Goal: Information Seeking & Learning: Learn about a topic

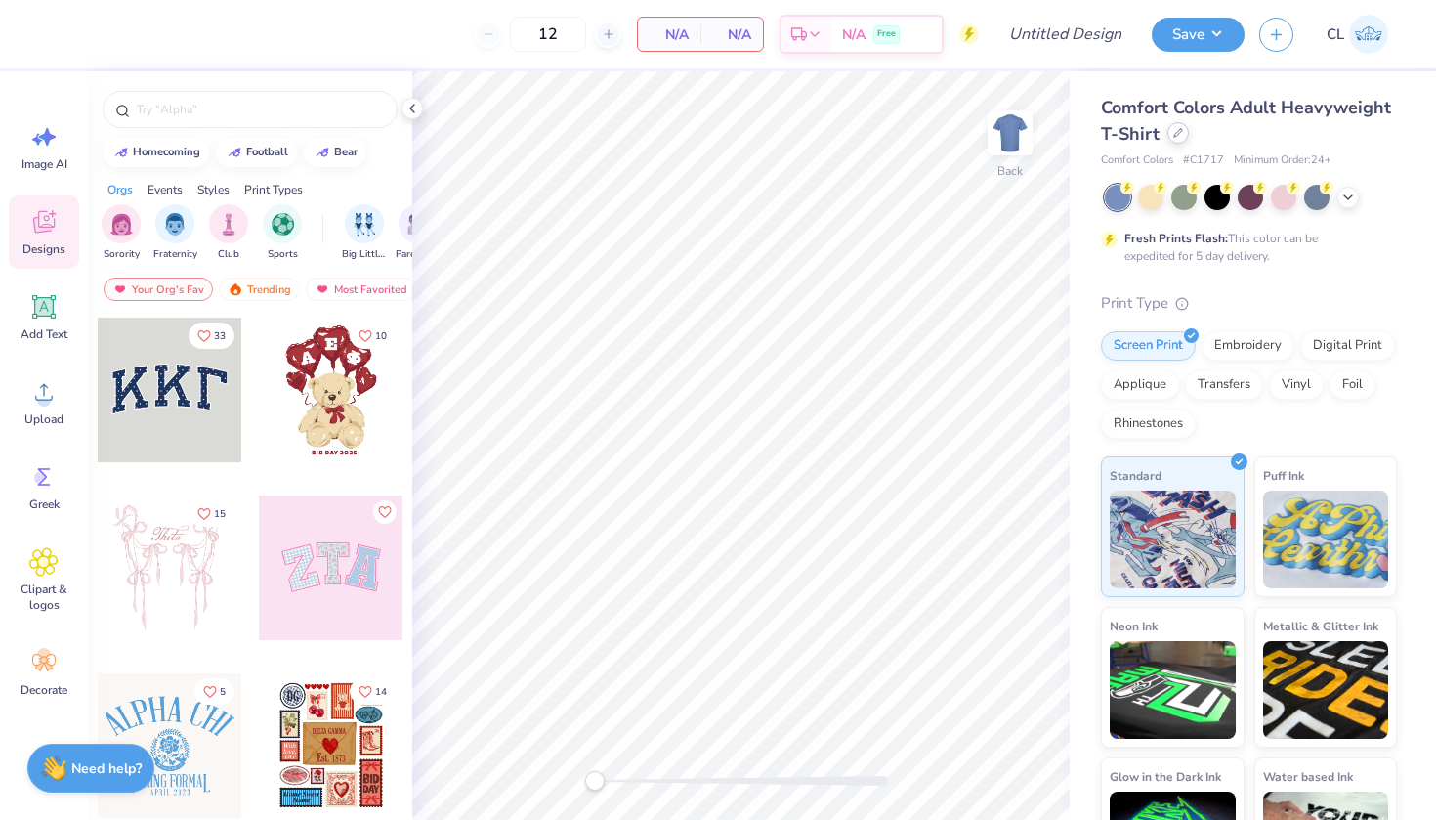
click at [1178, 142] on div at bounding box center [1177, 132] width 21 height 21
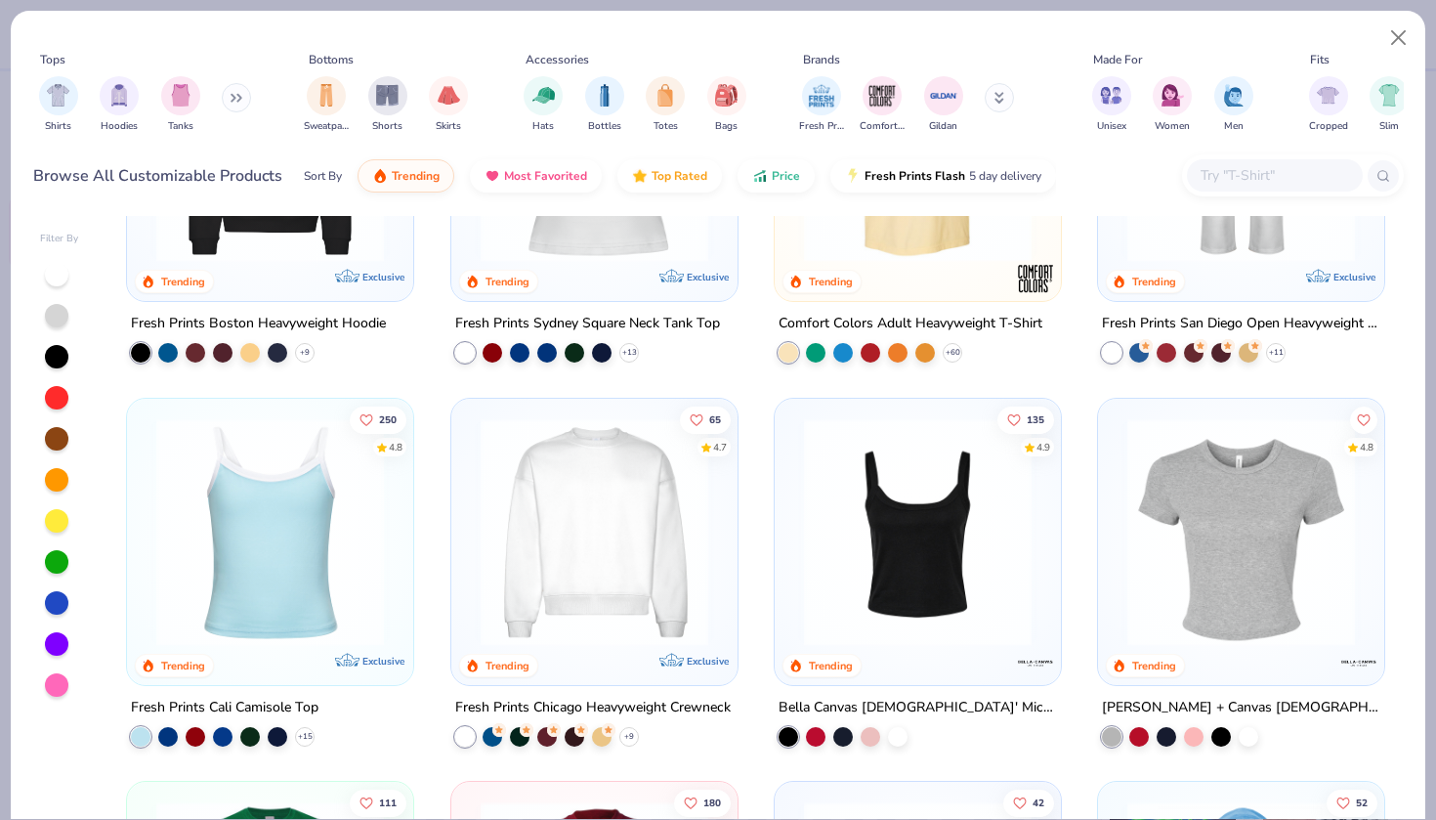
scroll to position [284, 0]
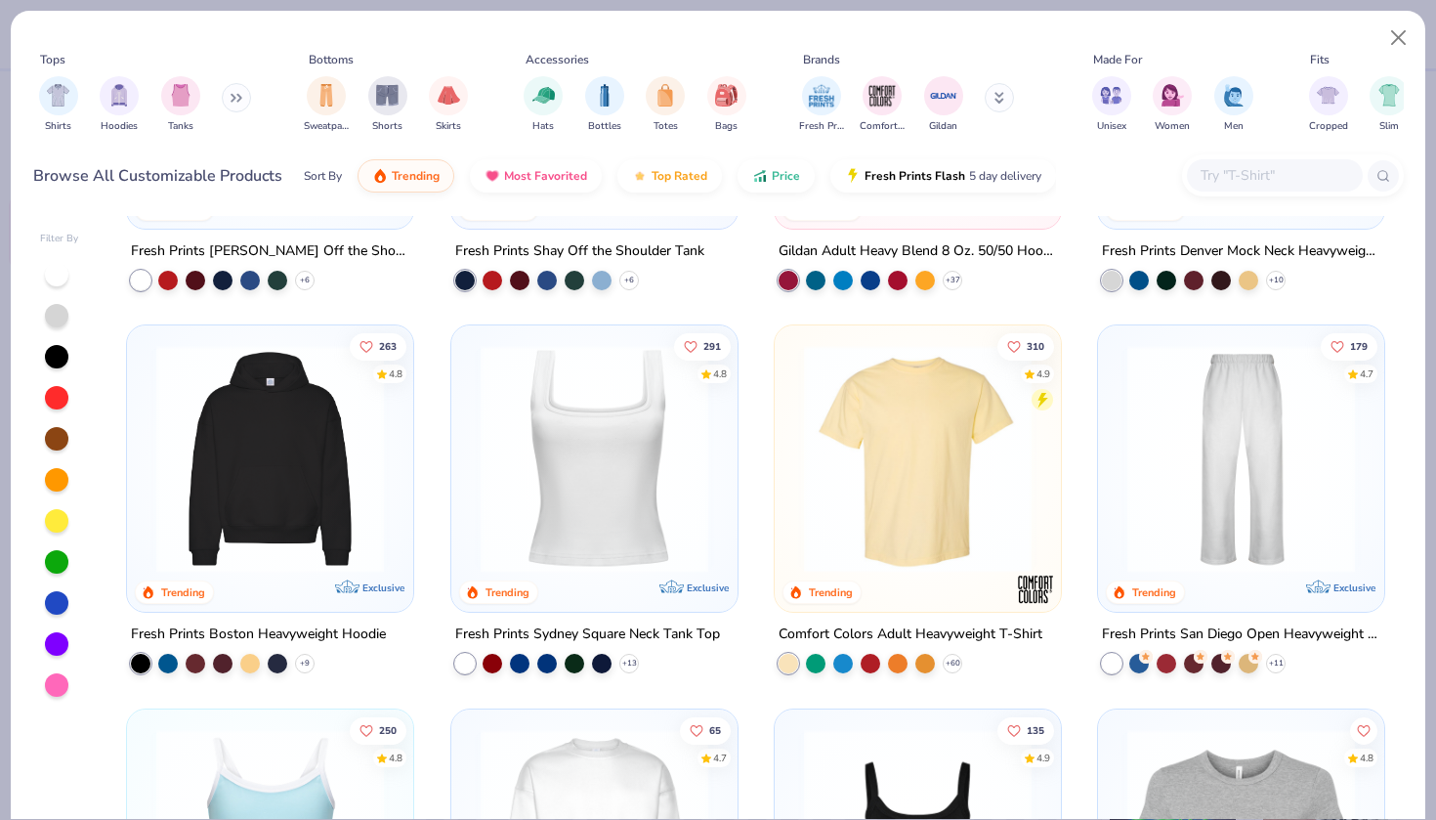
click at [1250, 153] on div "Browse All Customizable Products Sort By Trending Most Favorited Top Rated Pric…" at bounding box center [718, 175] width 1371 height 55
click at [1245, 180] on input "text" at bounding box center [1274, 175] width 150 height 22
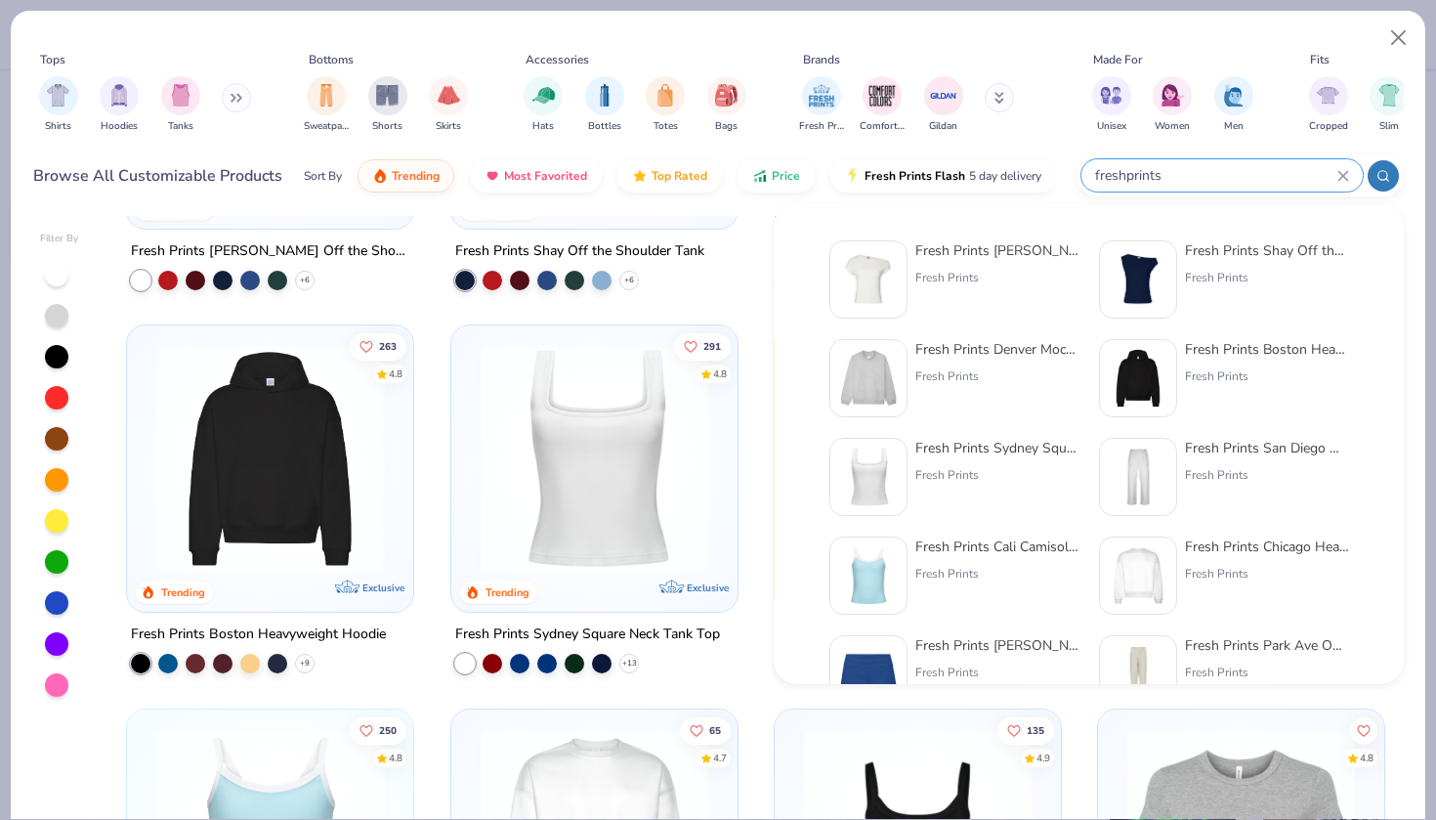
type input "freshprints"
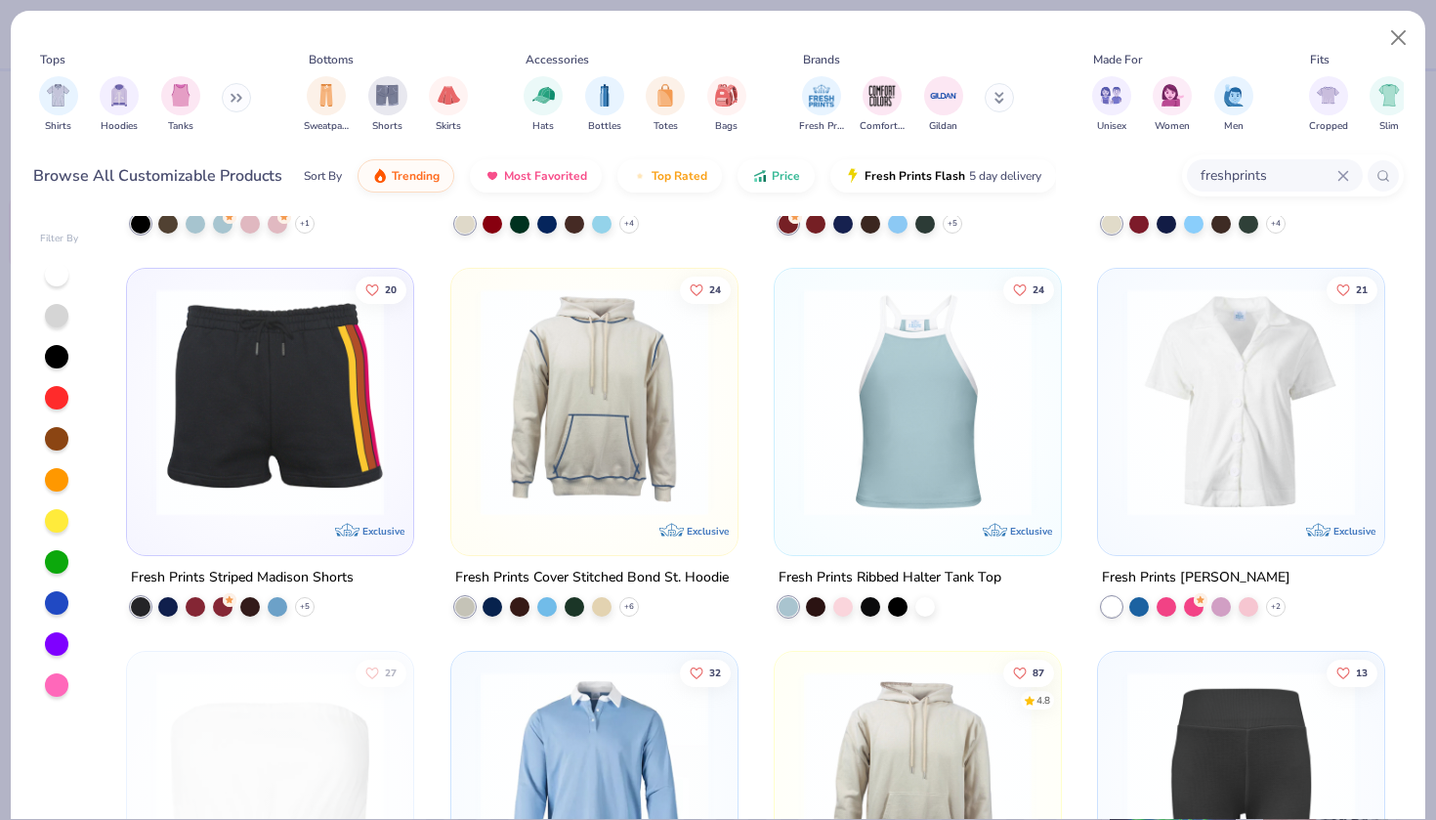
scroll to position [6428, 0]
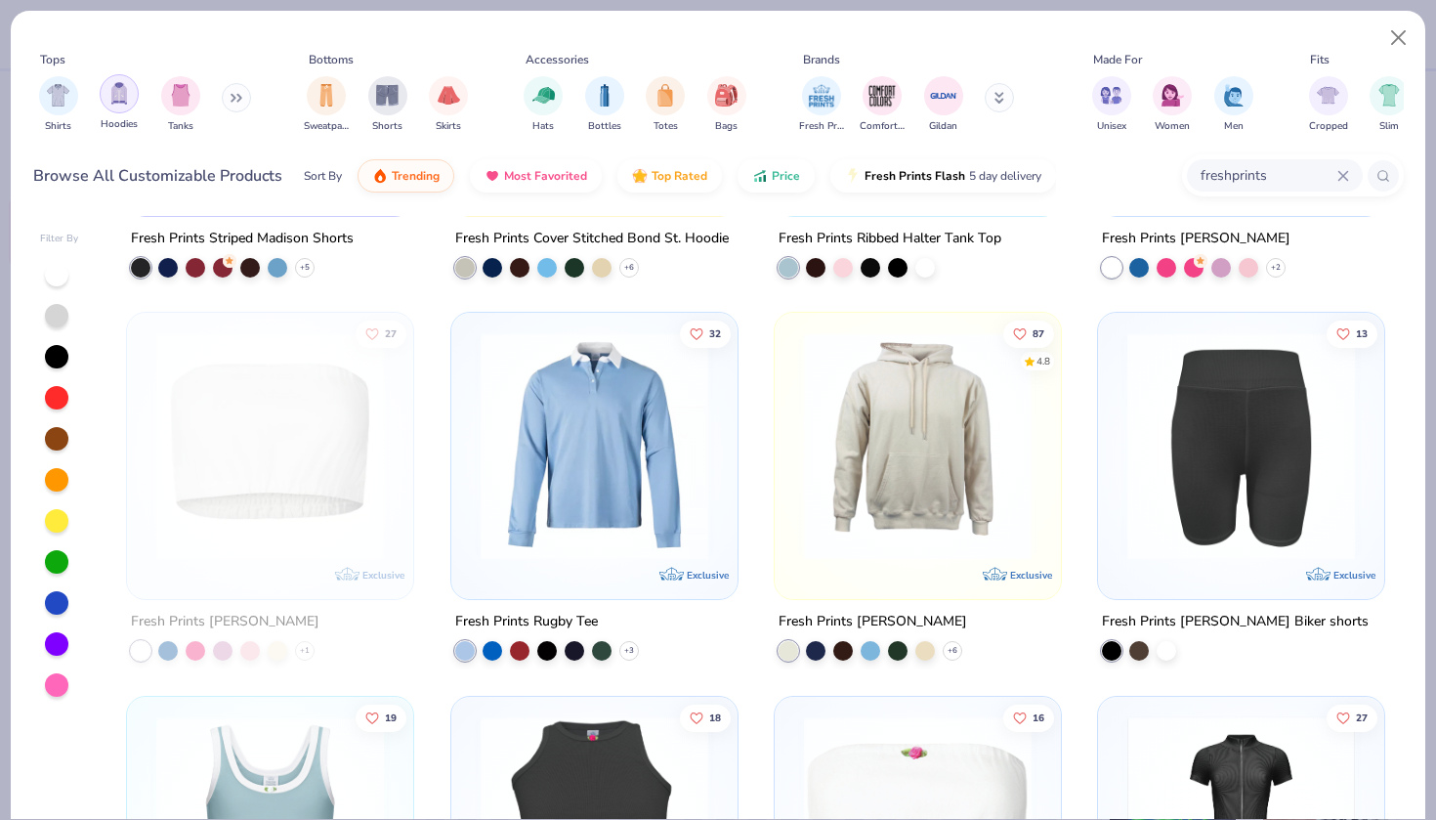
click at [106, 99] on div "filter for Hoodies" at bounding box center [119, 93] width 39 height 39
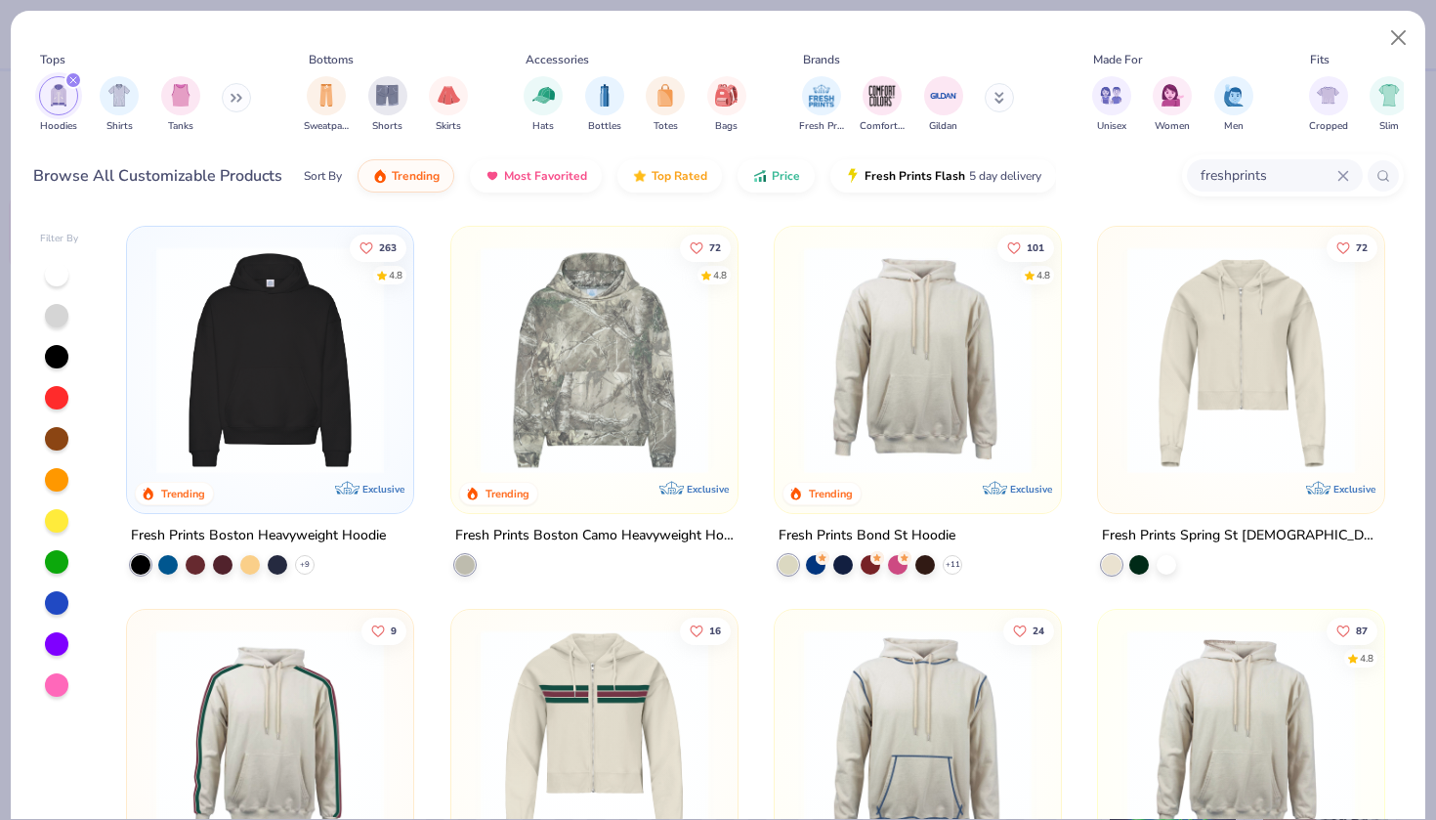
click at [232, 420] on img at bounding box center [270, 360] width 247 height 228
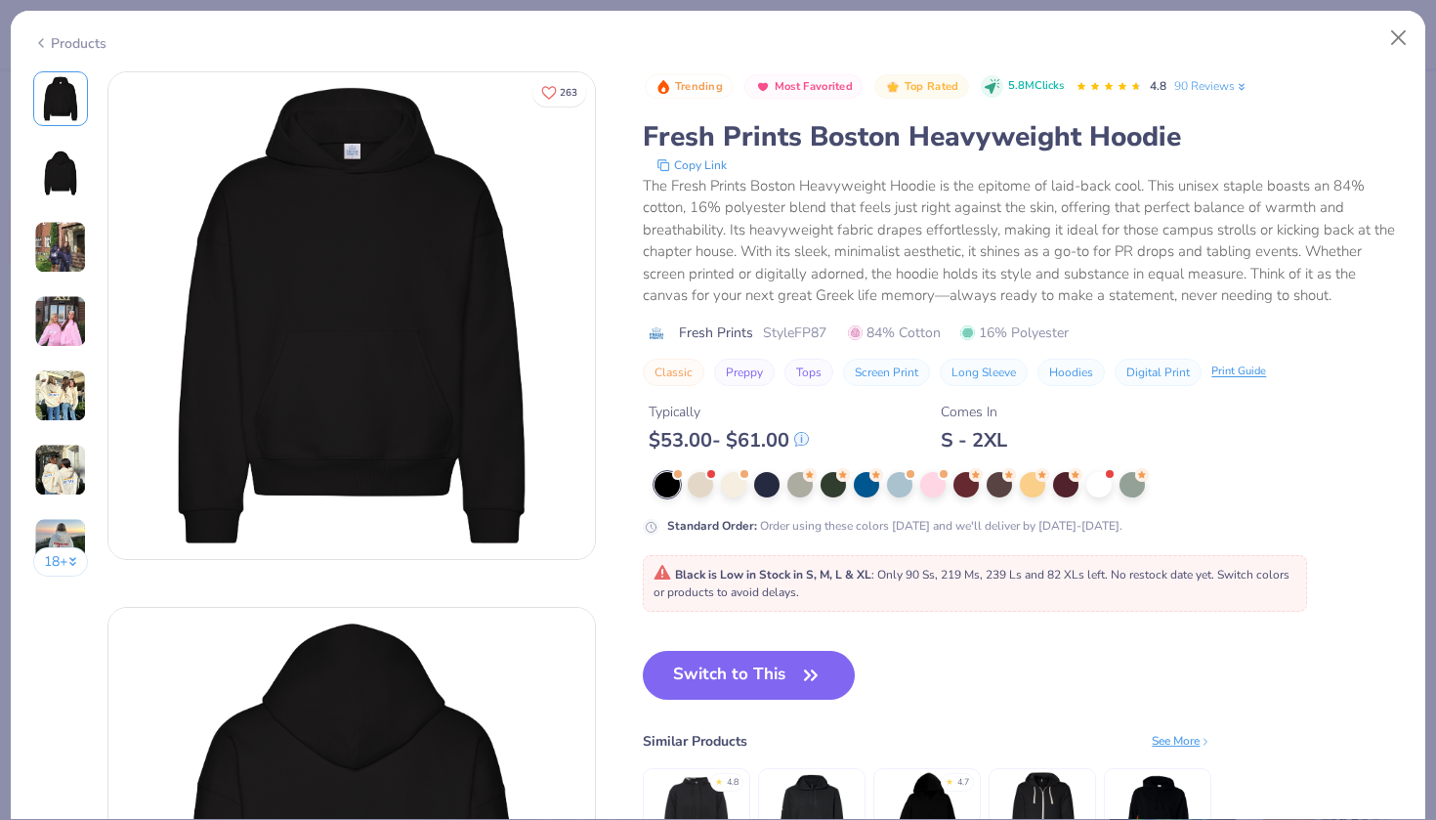
click at [98, 42] on div "Products" at bounding box center [69, 43] width 73 height 21
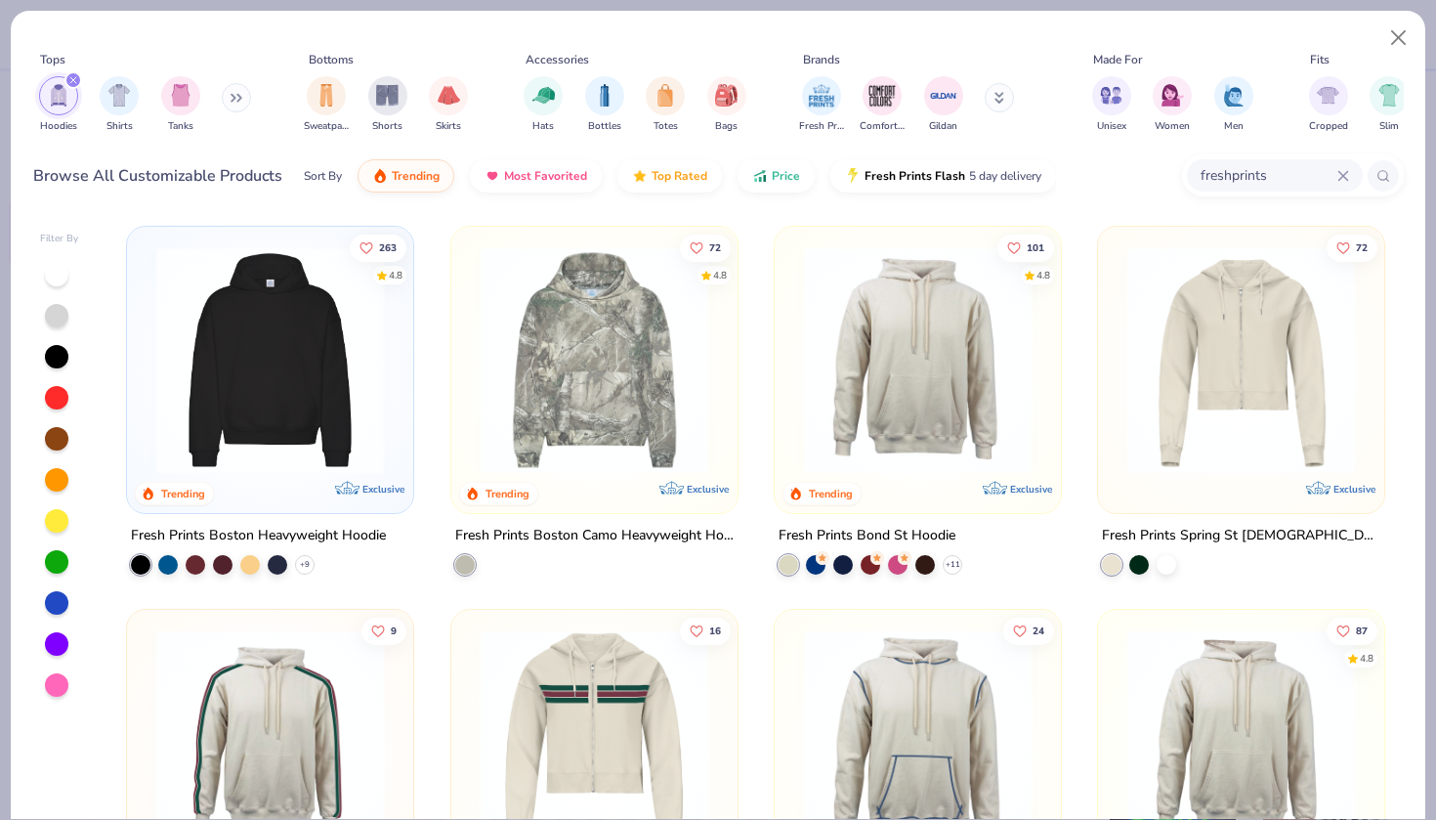
click at [71, 76] on icon "filter for Hoodies" at bounding box center [73, 80] width 8 height 8
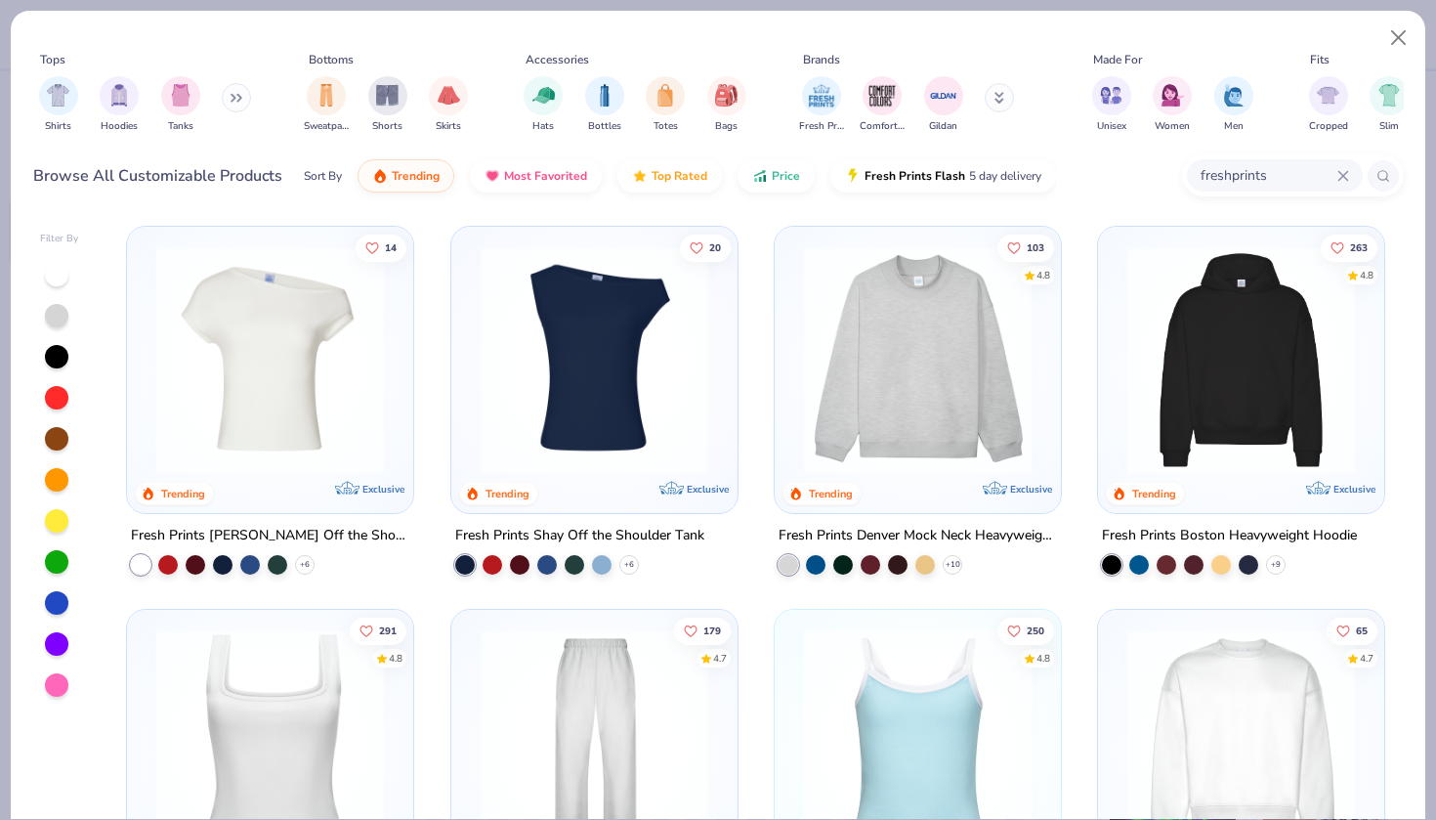
click at [239, 103] on button at bounding box center [236, 97] width 29 height 29
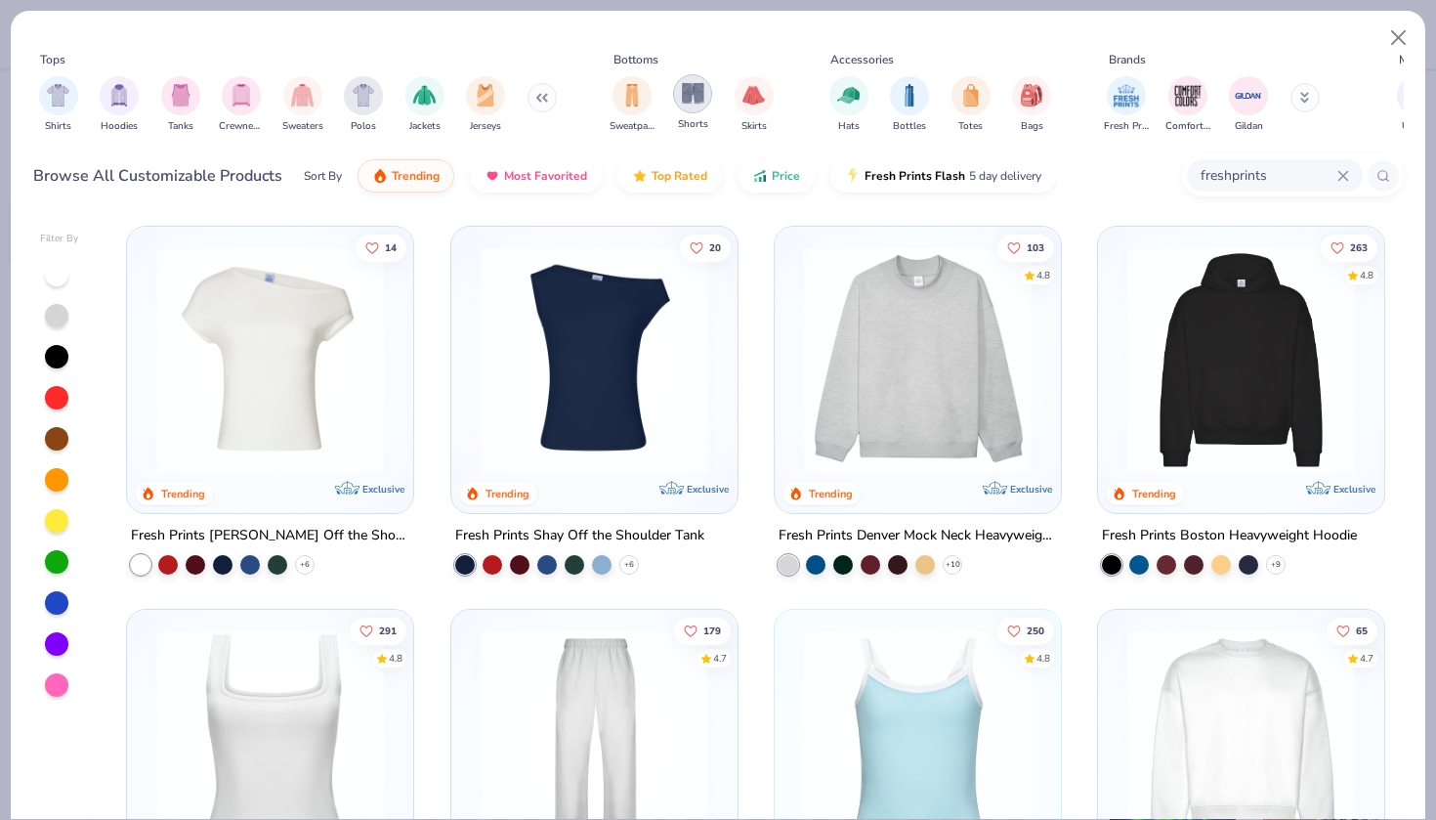
click at [692, 97] on img "filter for Shorts" at bounding box center [693, 93] width 22 height 22
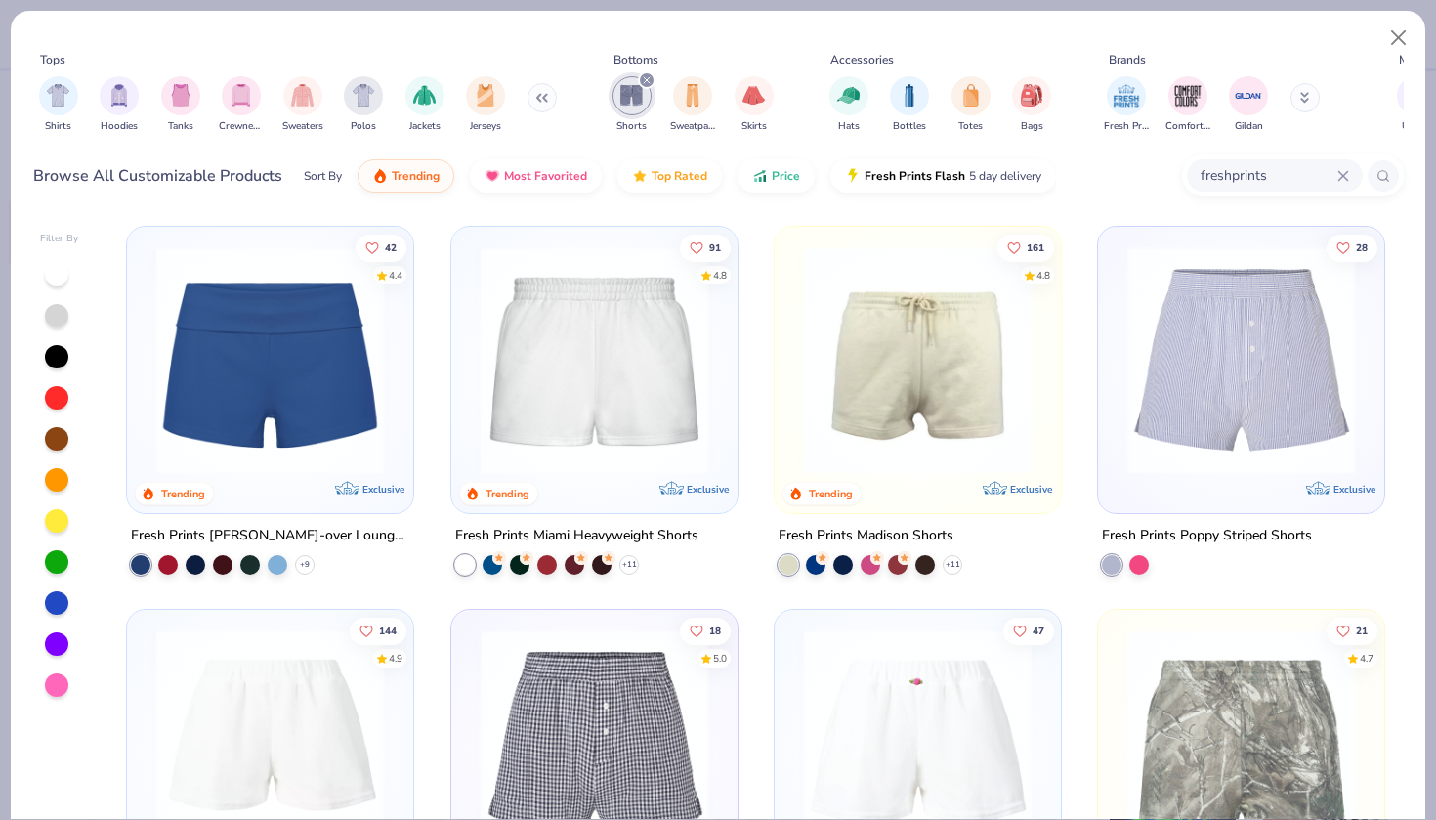
click at [842, 405] on img at bounding box center [917, 360] width 247 height 228
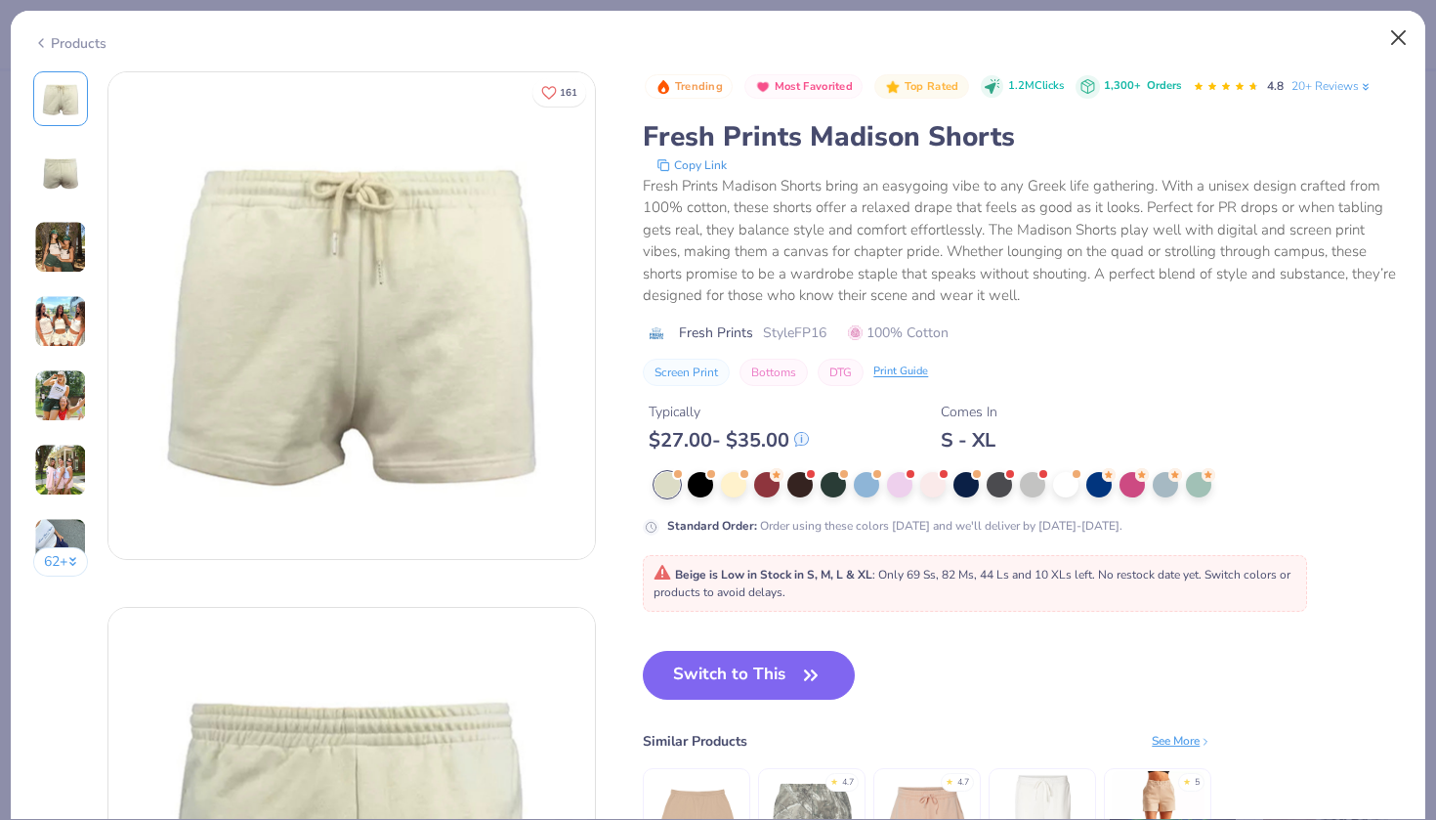
click at [1392, 44] on button "Close" at bounding box center [1398, 38] width 37 height 37
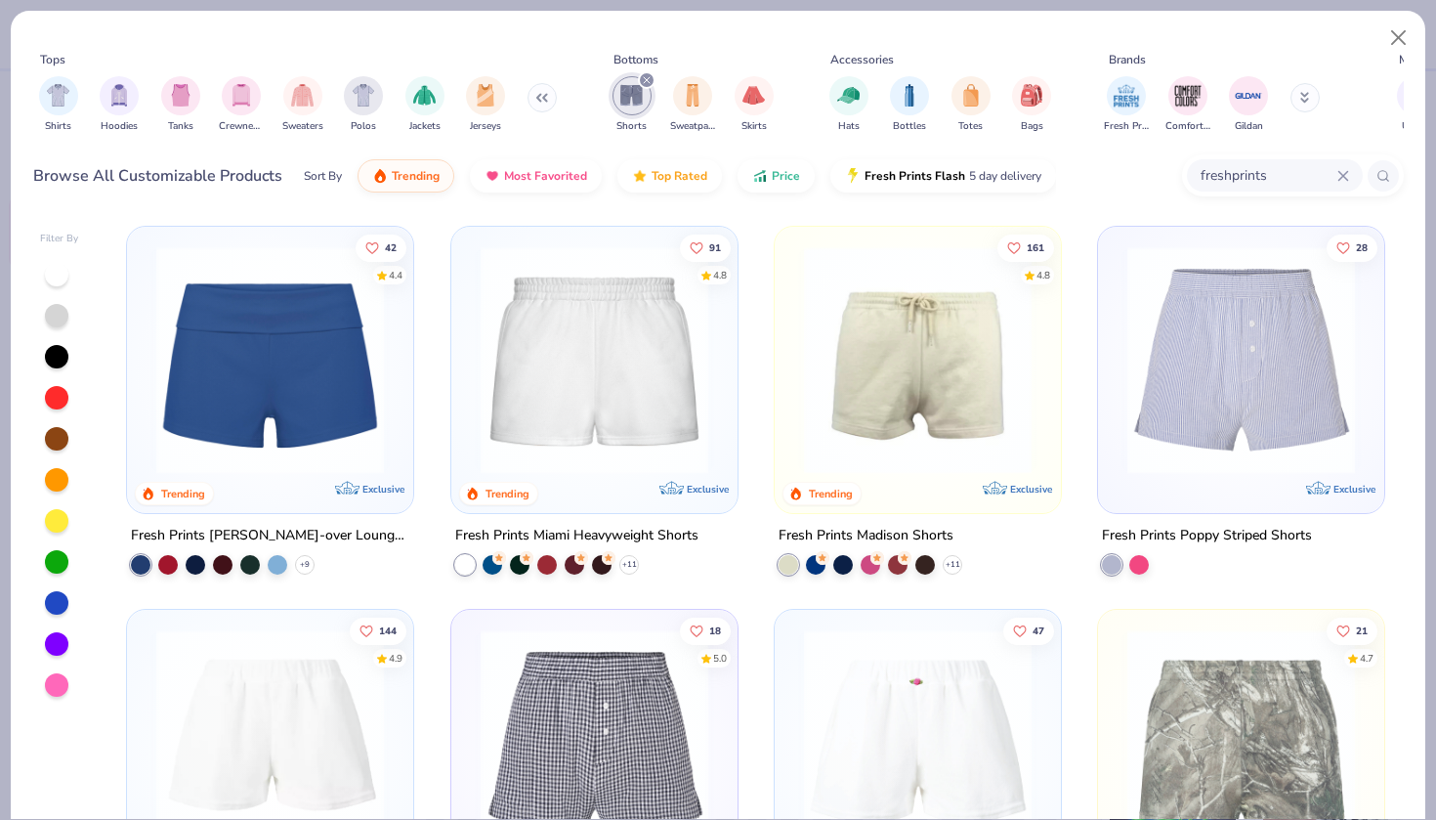
click at [1345, 172] on icon at bounding box center [1343, 176] width 12 height 12
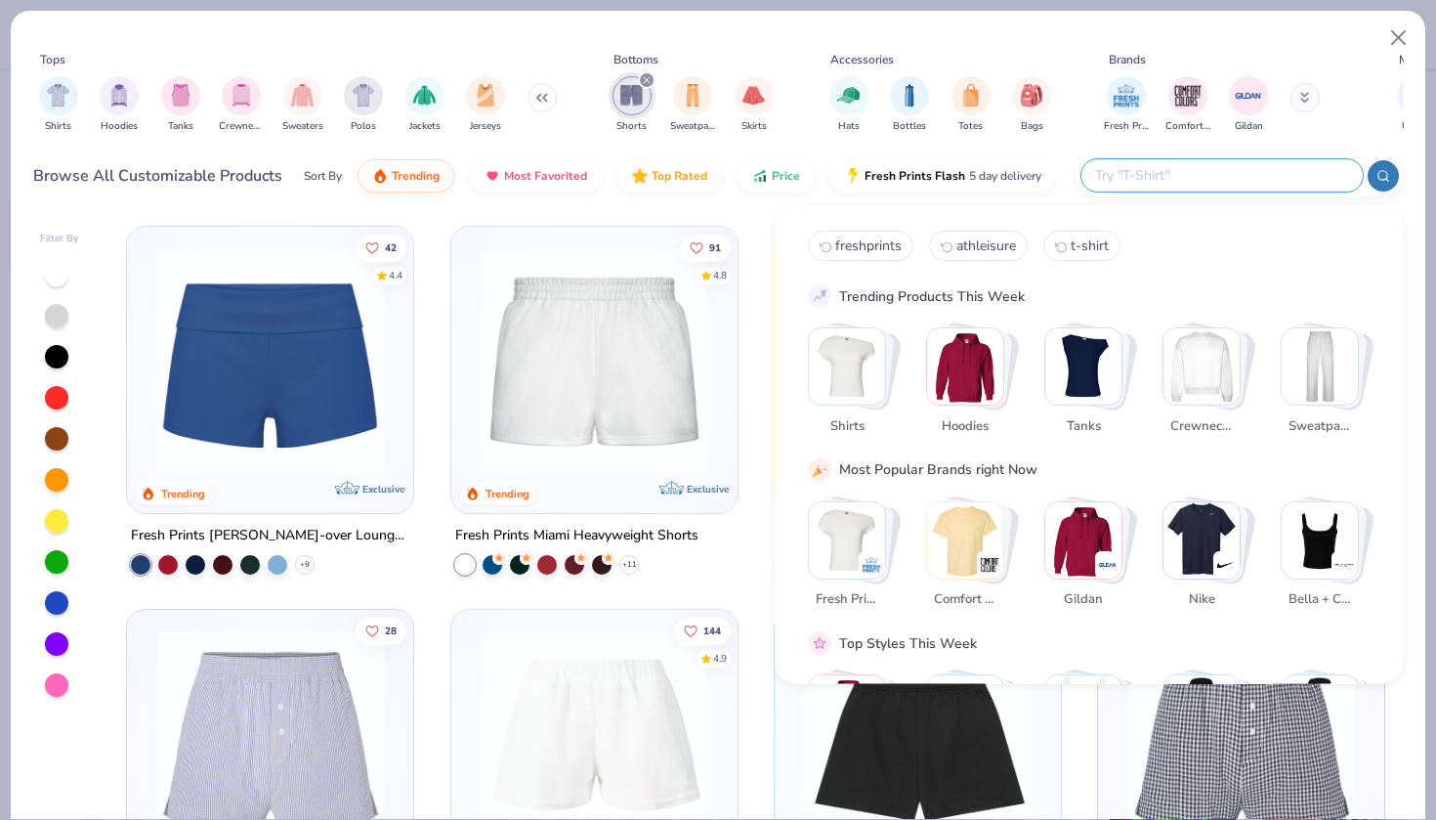
click at [796, 142] on div "Tops Shirts Hoodies Tanks Crewnecks Sweaters Polos Jackets Jerseys Bottoms Shor…" at bounding box center [718, 96] width 1371 height 105
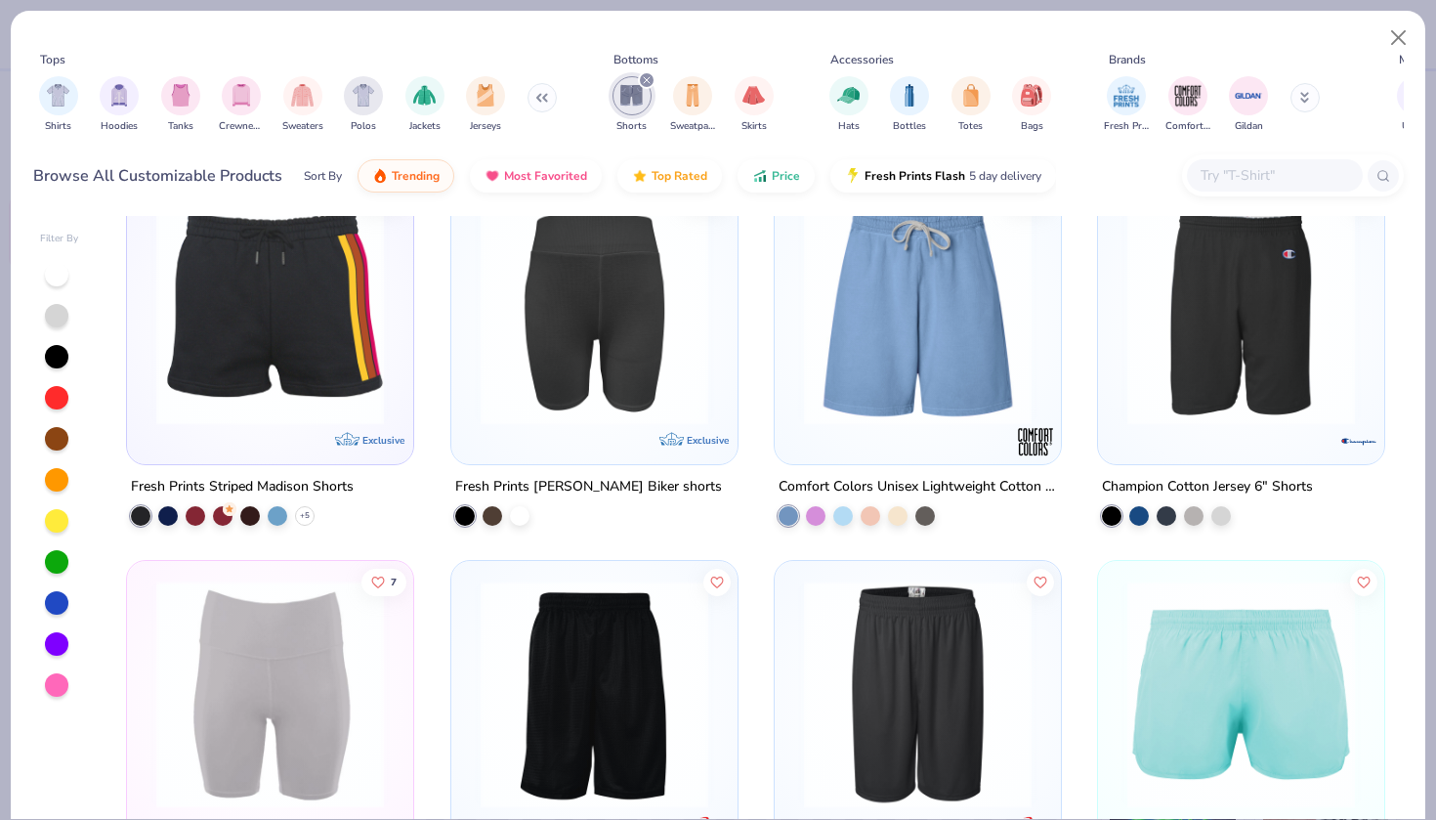
scroll to position [3043, 0]
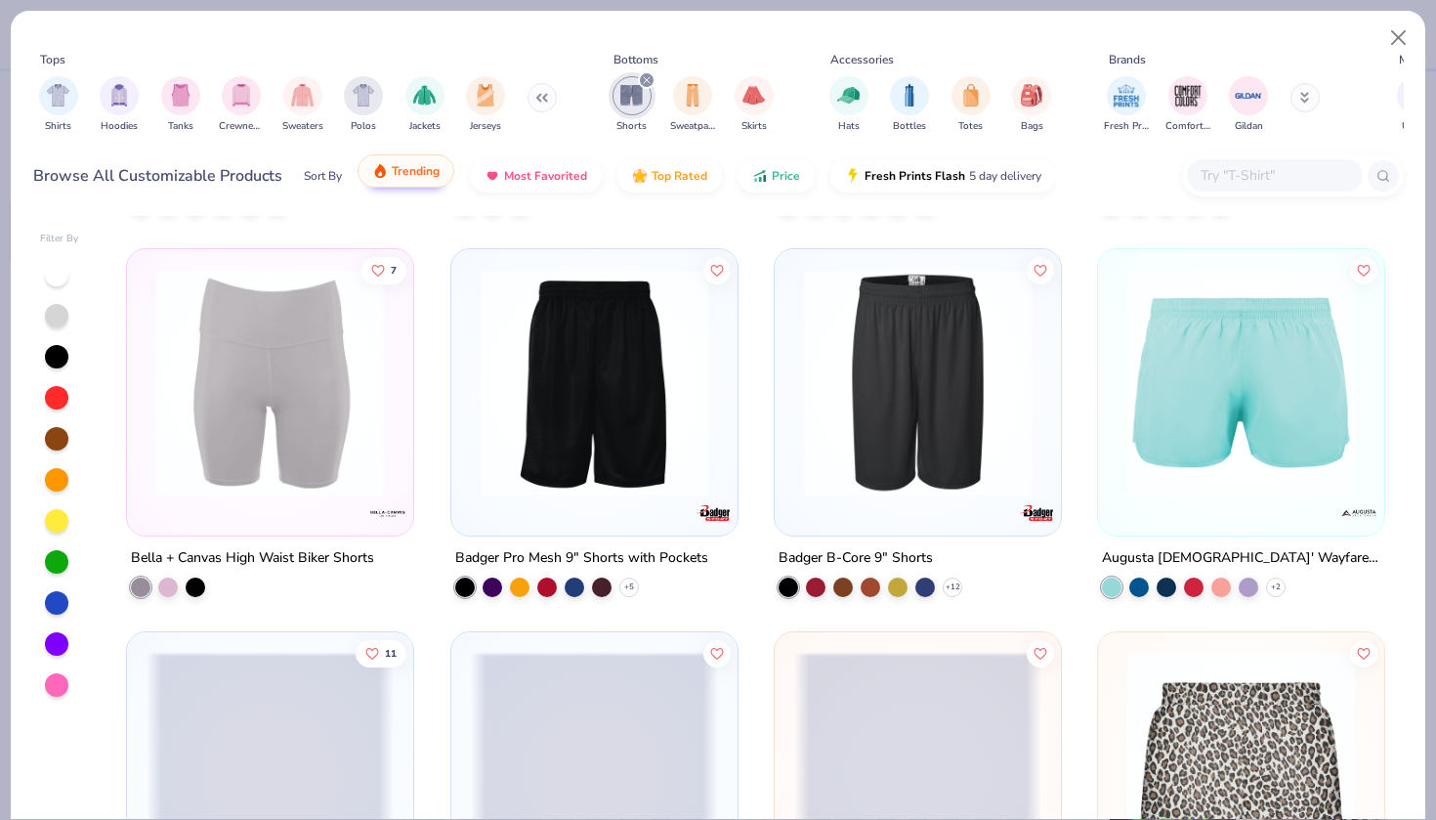
click at [406, 172] on span "Trending" at bounding box center [416, 171] width 48 height 16
click at [555, 173] on span "Most Favorited" at bounding box center [545, 171] width 83 height 16
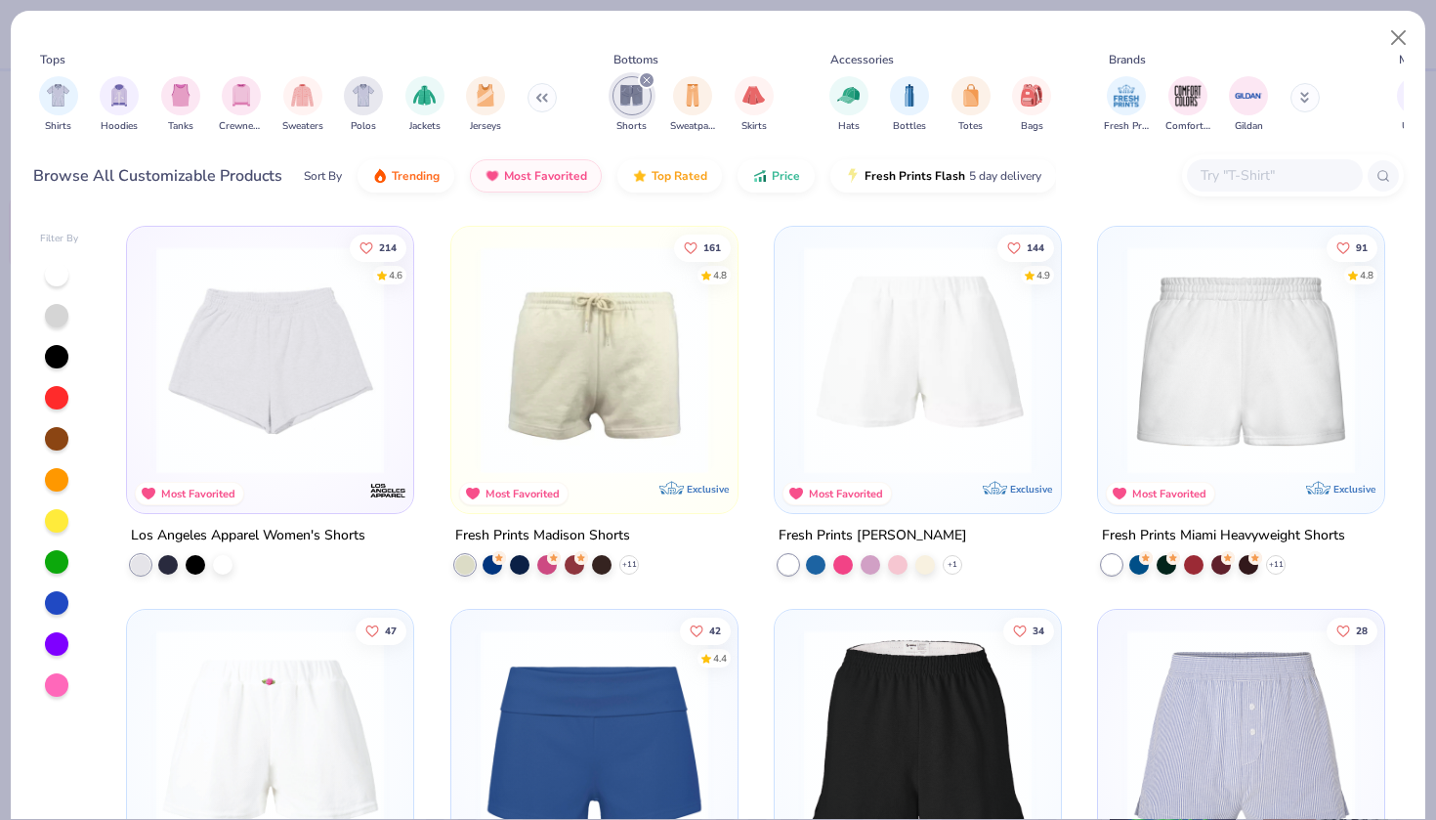
click at [551, 316] on img at bounding box center [594, 360] width 247 height 228
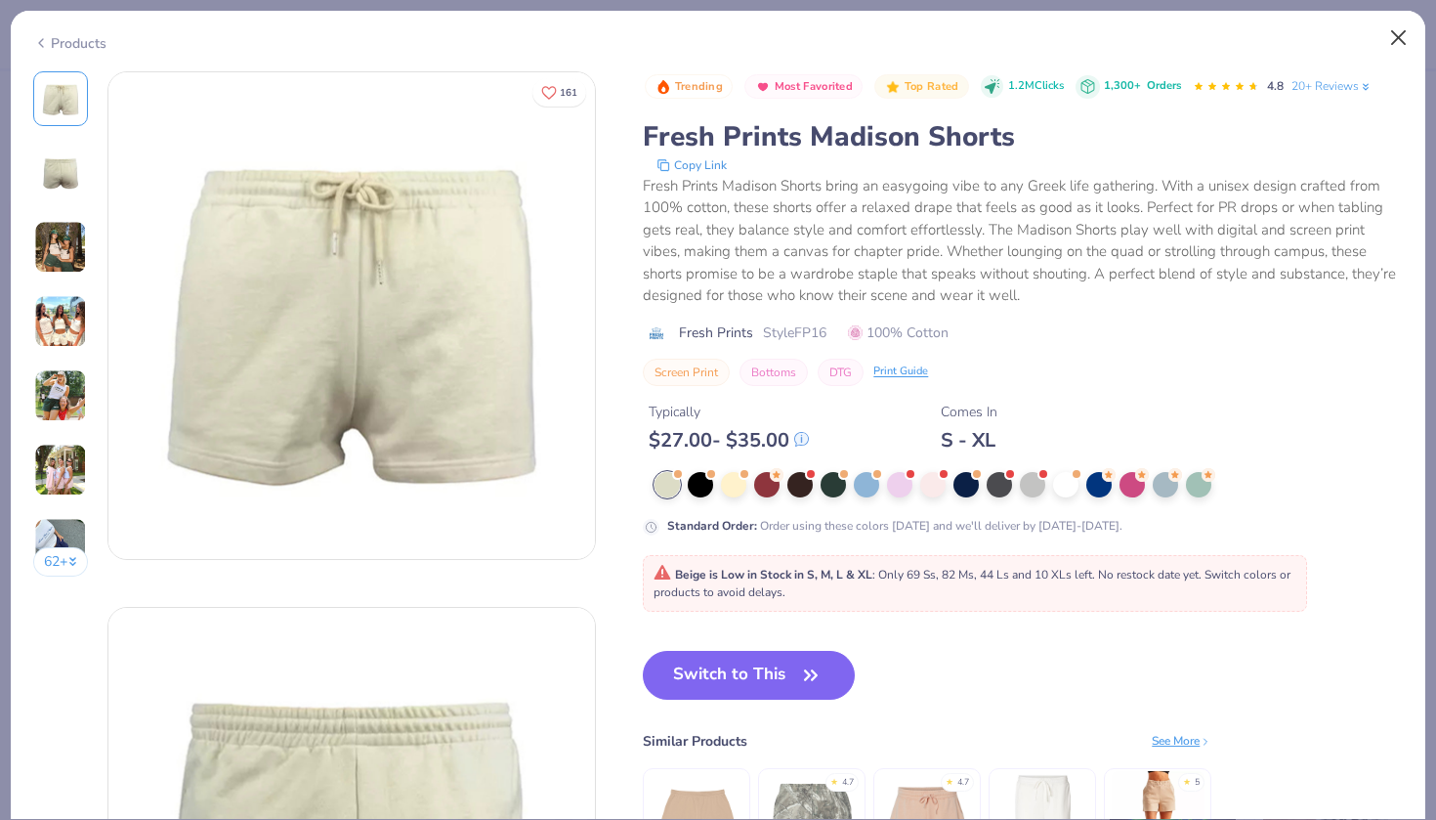
click at [1395, 37] on button "Close" at bounding box center [1398, 38] width 37 height 37
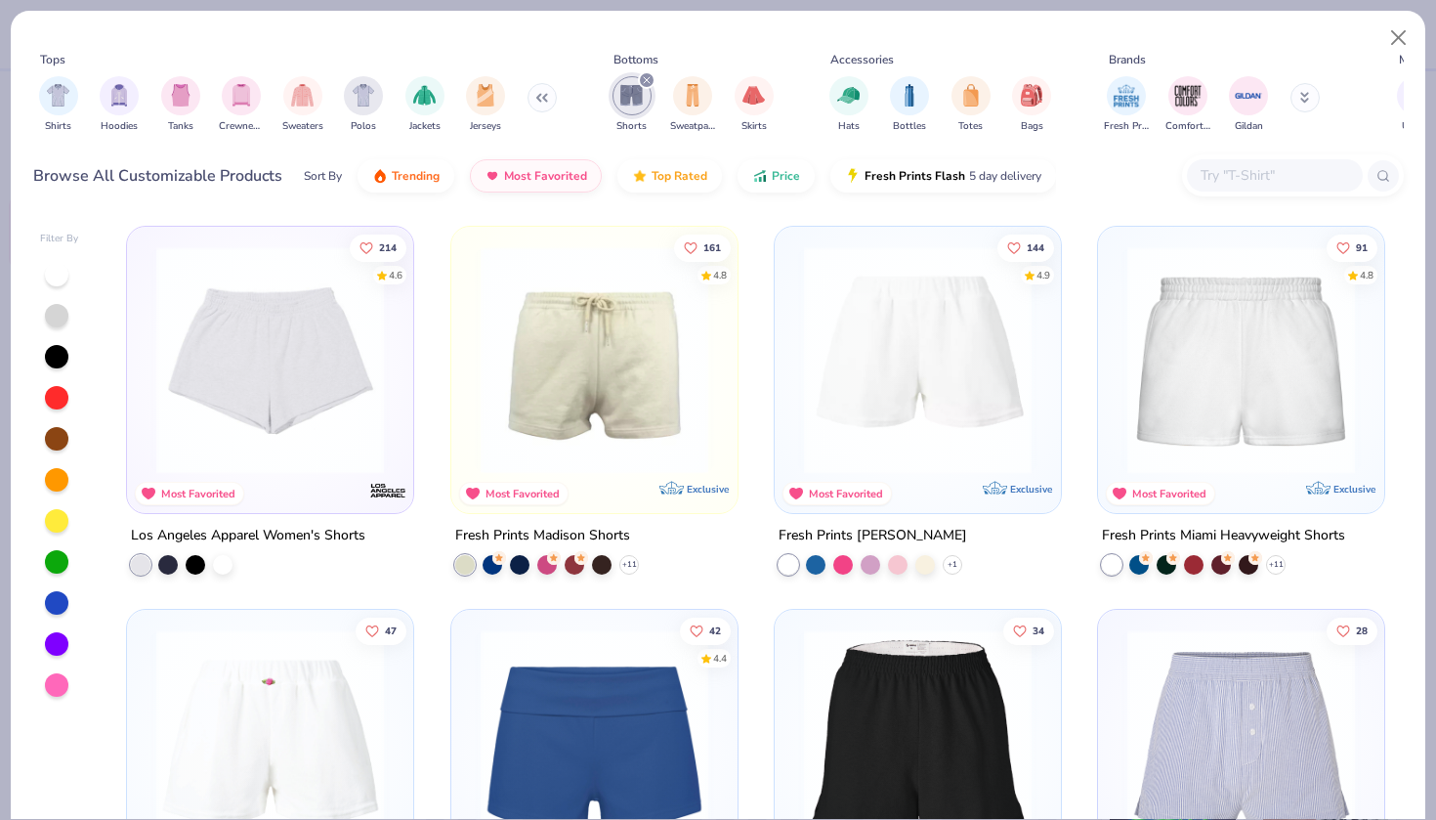
click at [883, 372] on img at bounding box center [917, 360] width 247 height 228
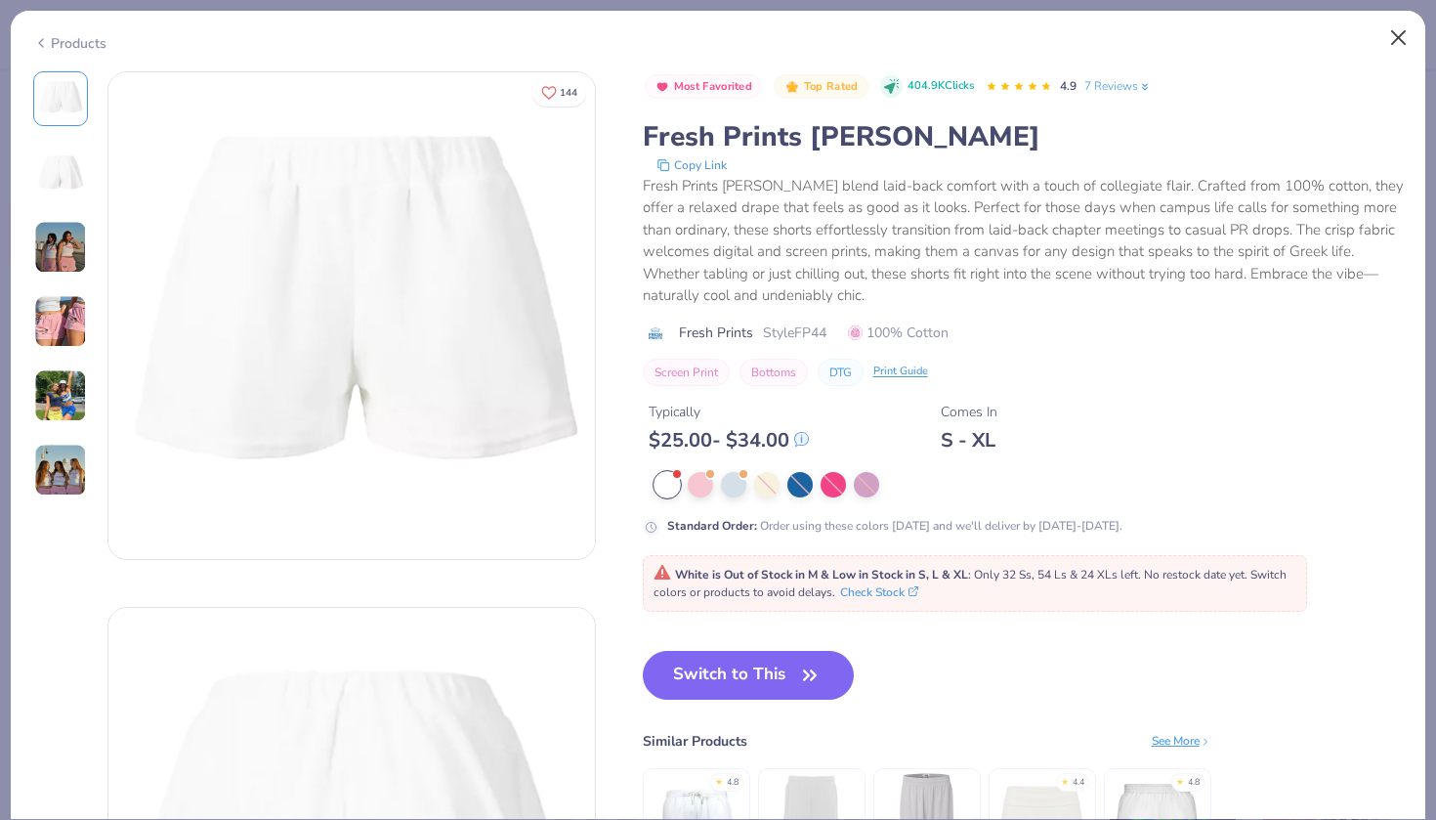
click at [1397, 35] on button "Close" at bounding box center [1398, 38] width 37 height 37
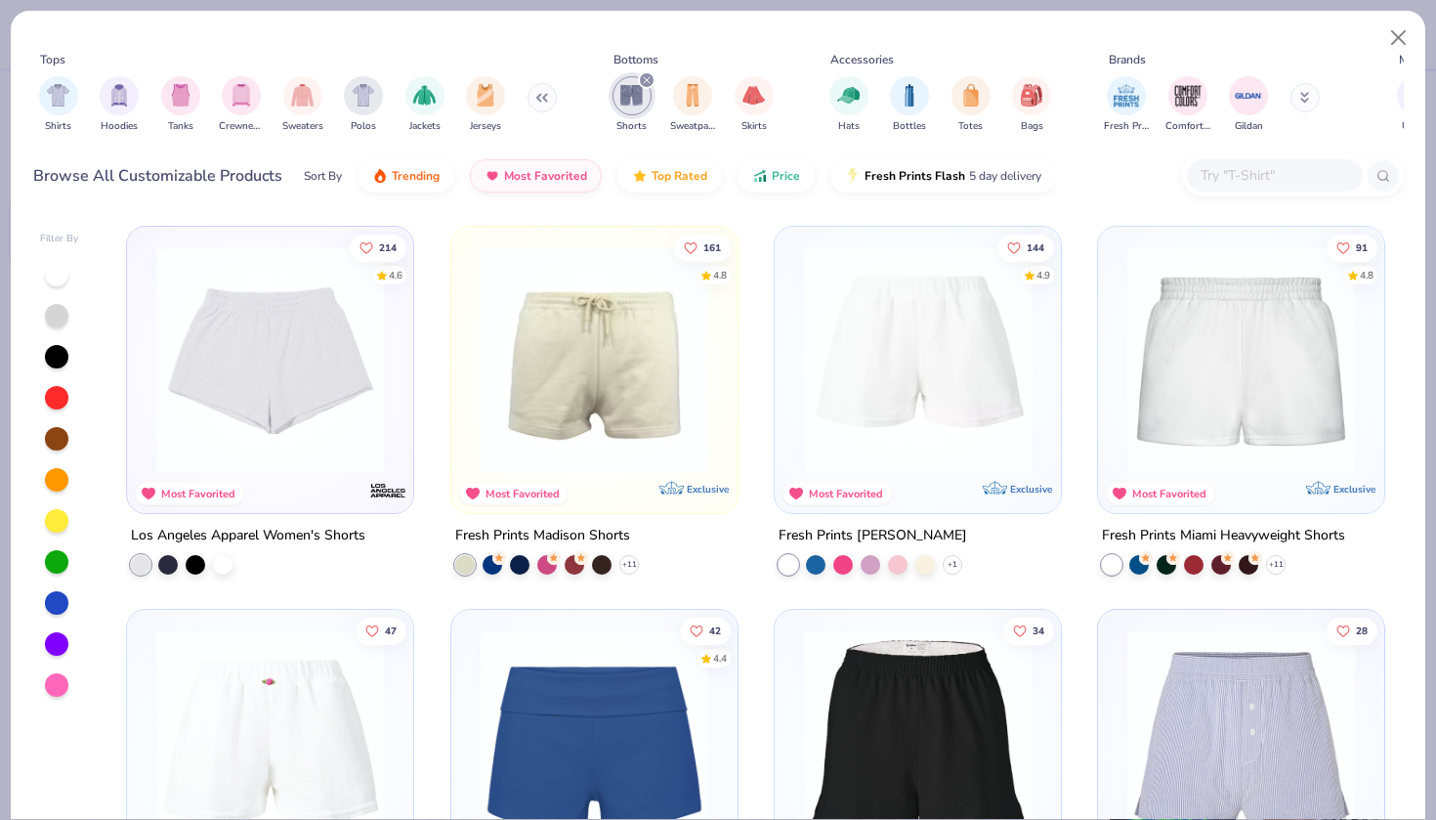
click at [648, 83] on icon "filter for Shorts" at bounding box center [647, 80] width 8 height 8
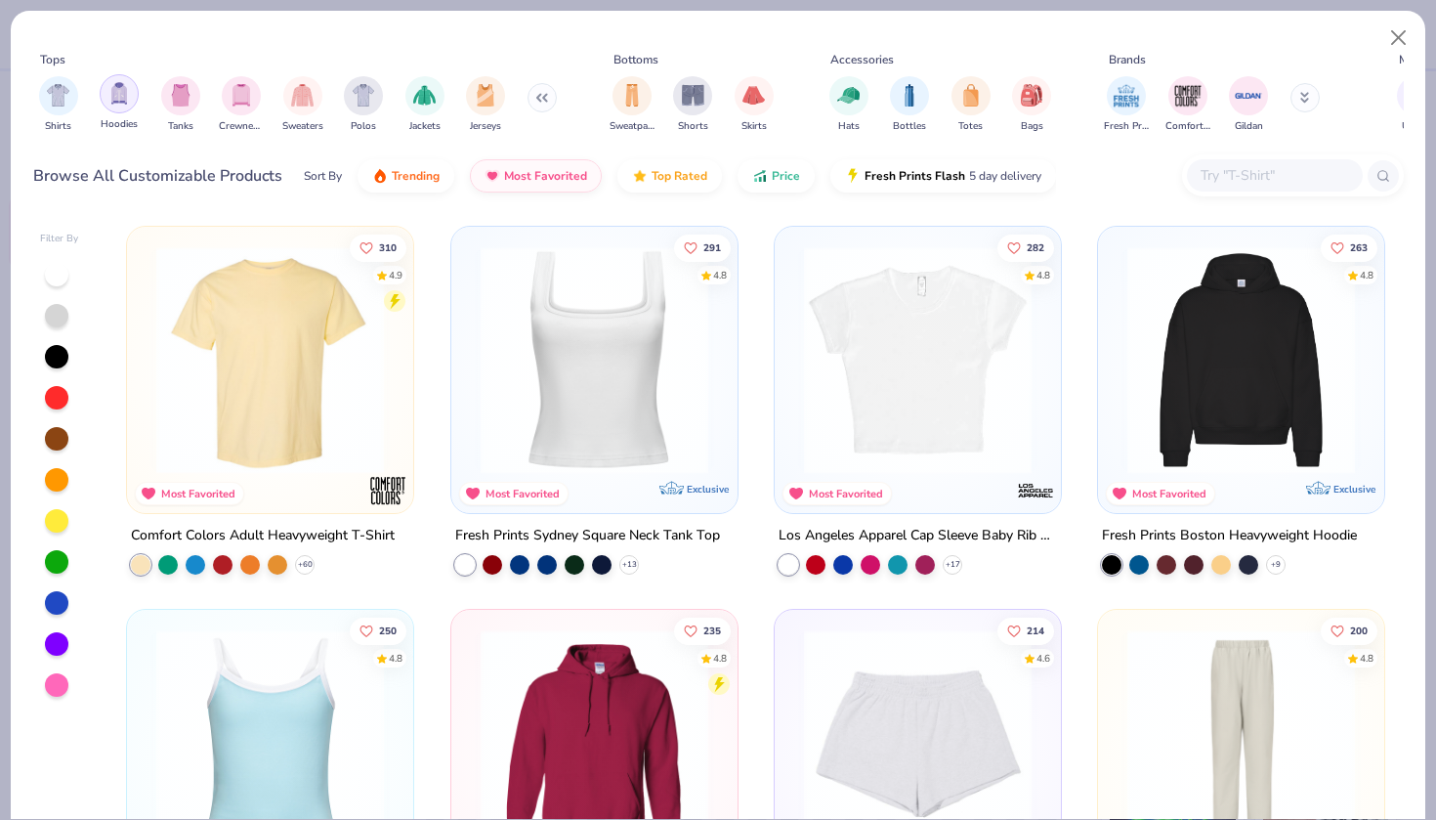
click at [129, 94] on div "filter for Hoodies" at bounding box center [119, 93] width 39 height 39
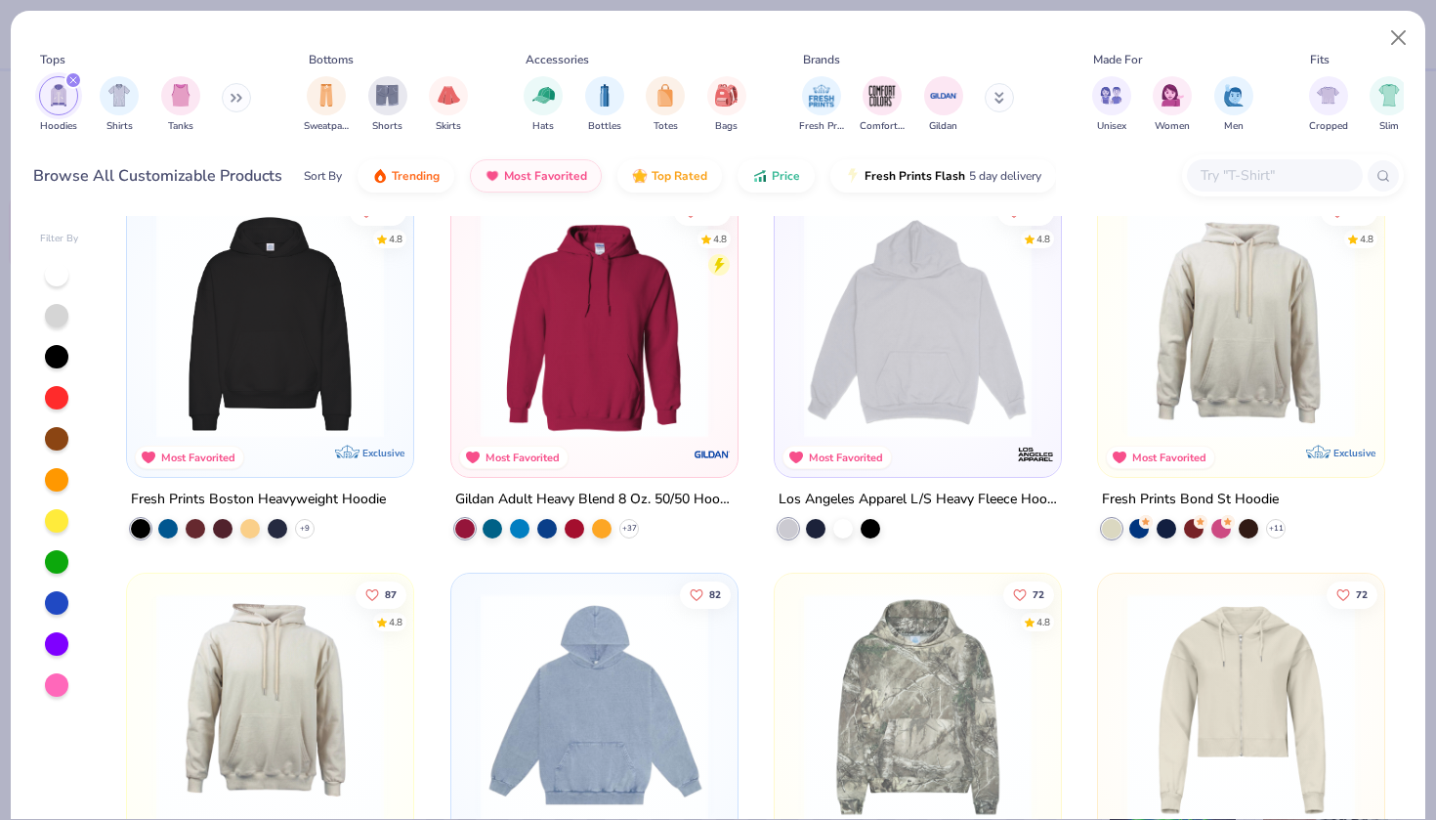
scroll to position [37, 0]
click at [890, 410] on img at bounding box center [917, 323] width 247 height 228
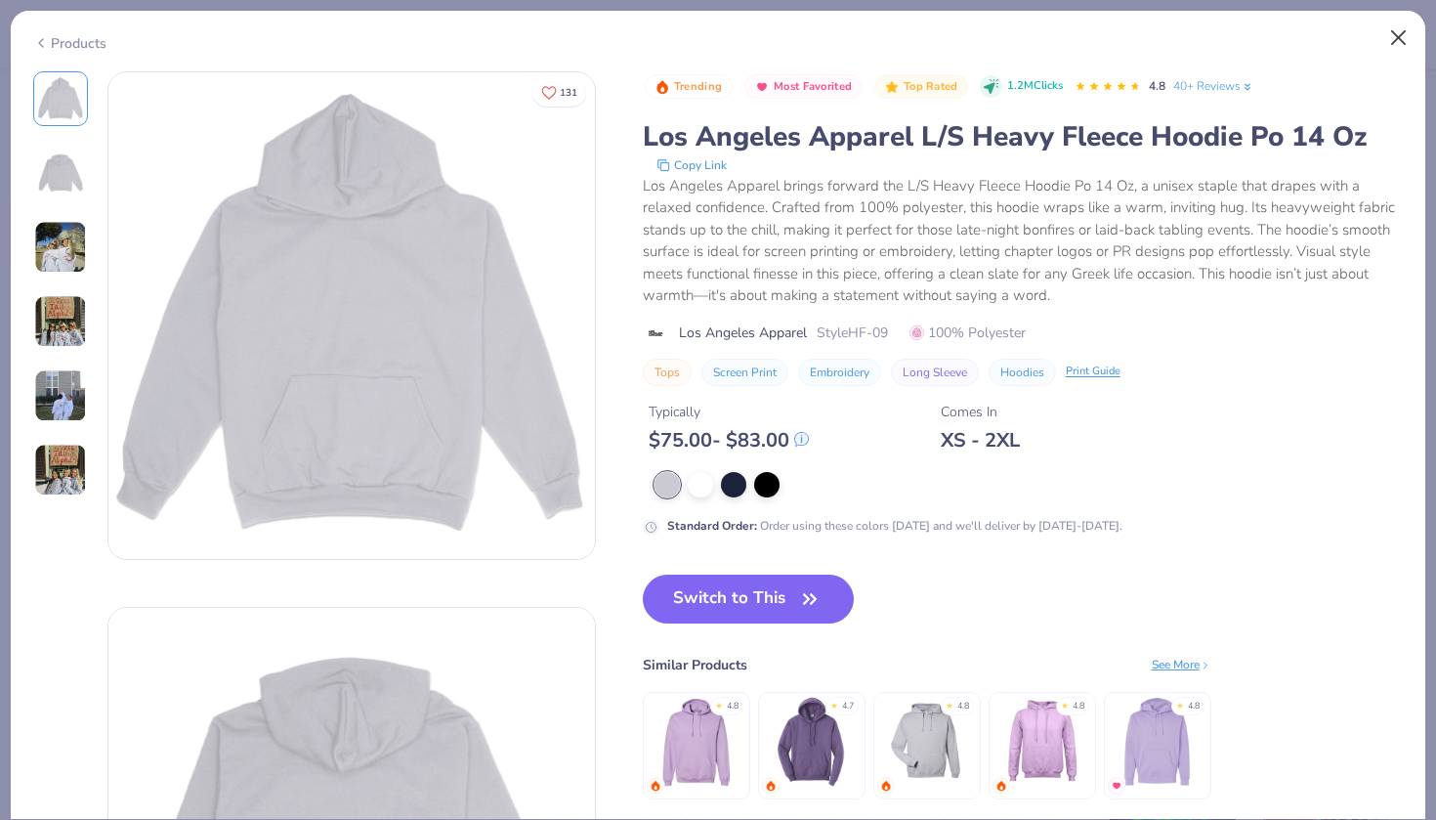
click at [1399, 43] on button "Close" at bounding box center [1398, 38] width 37 height 37
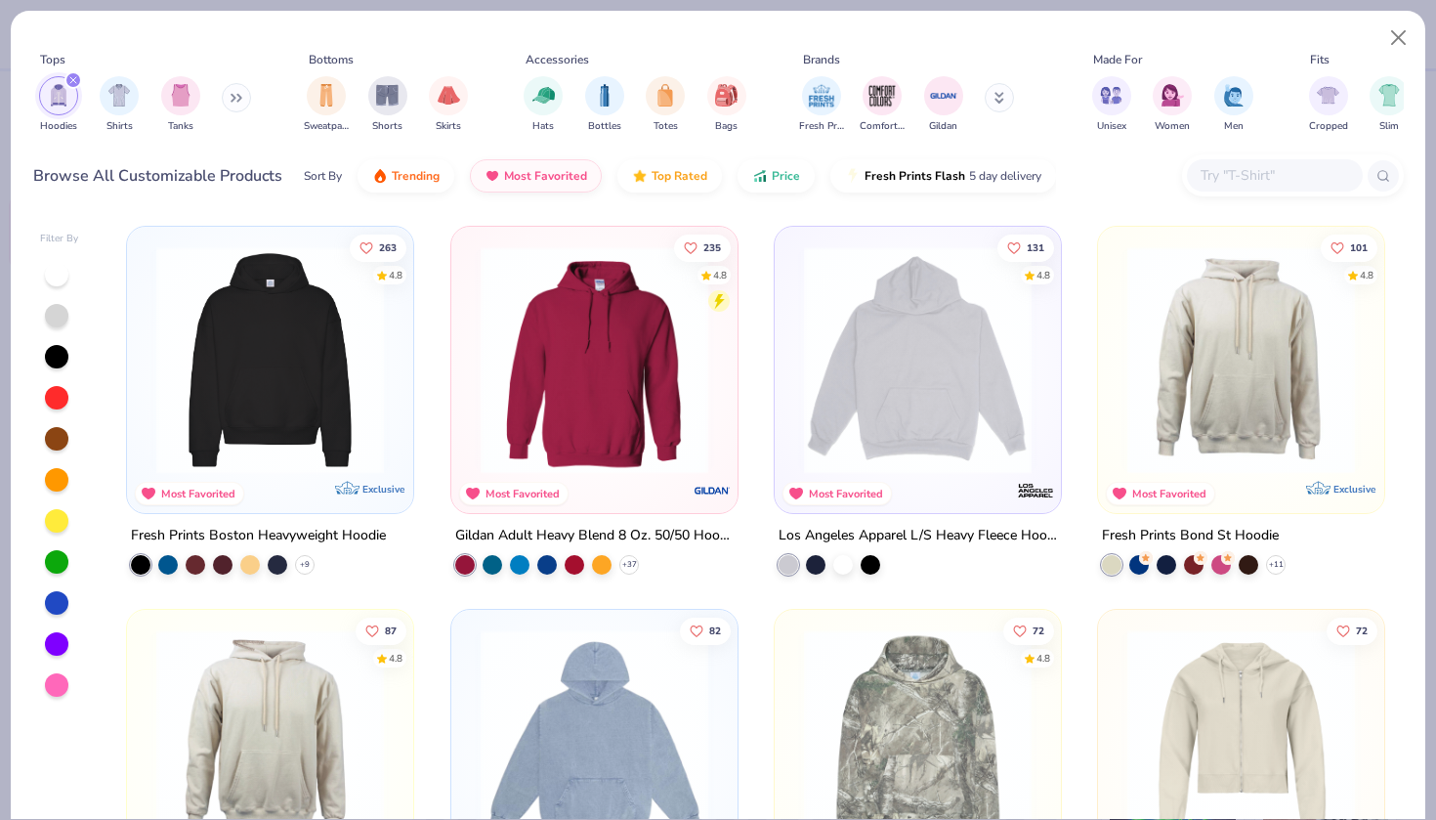
scroll to position [-1, 0]
click at [1240, 173] on input "text" at bounding box center [1274, 175] width 150 height 22
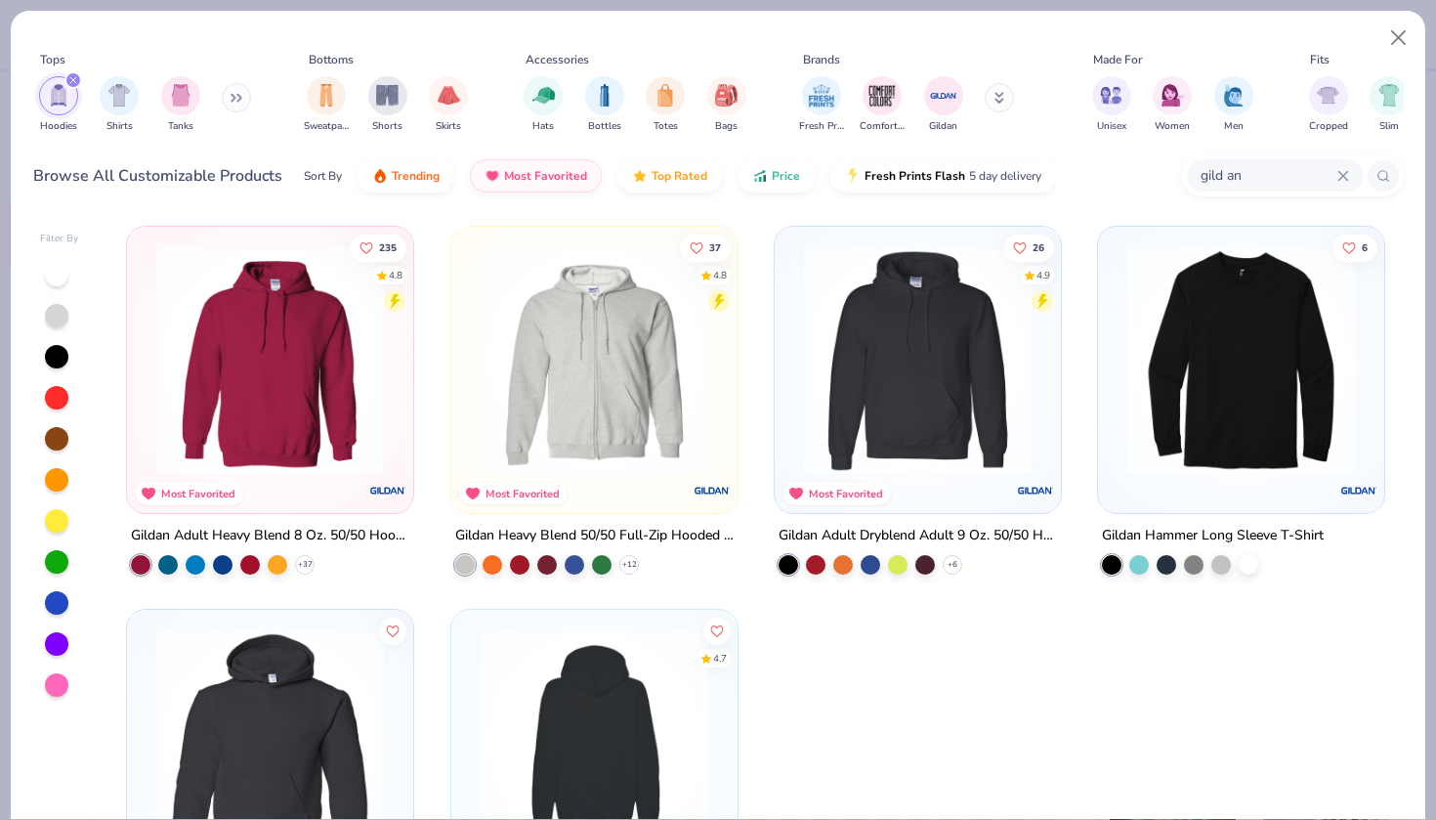
scroll to position [0, 0]
click at [1344, 168] on div "gild an" at bounding box center [1275, 175] width 176 height 32
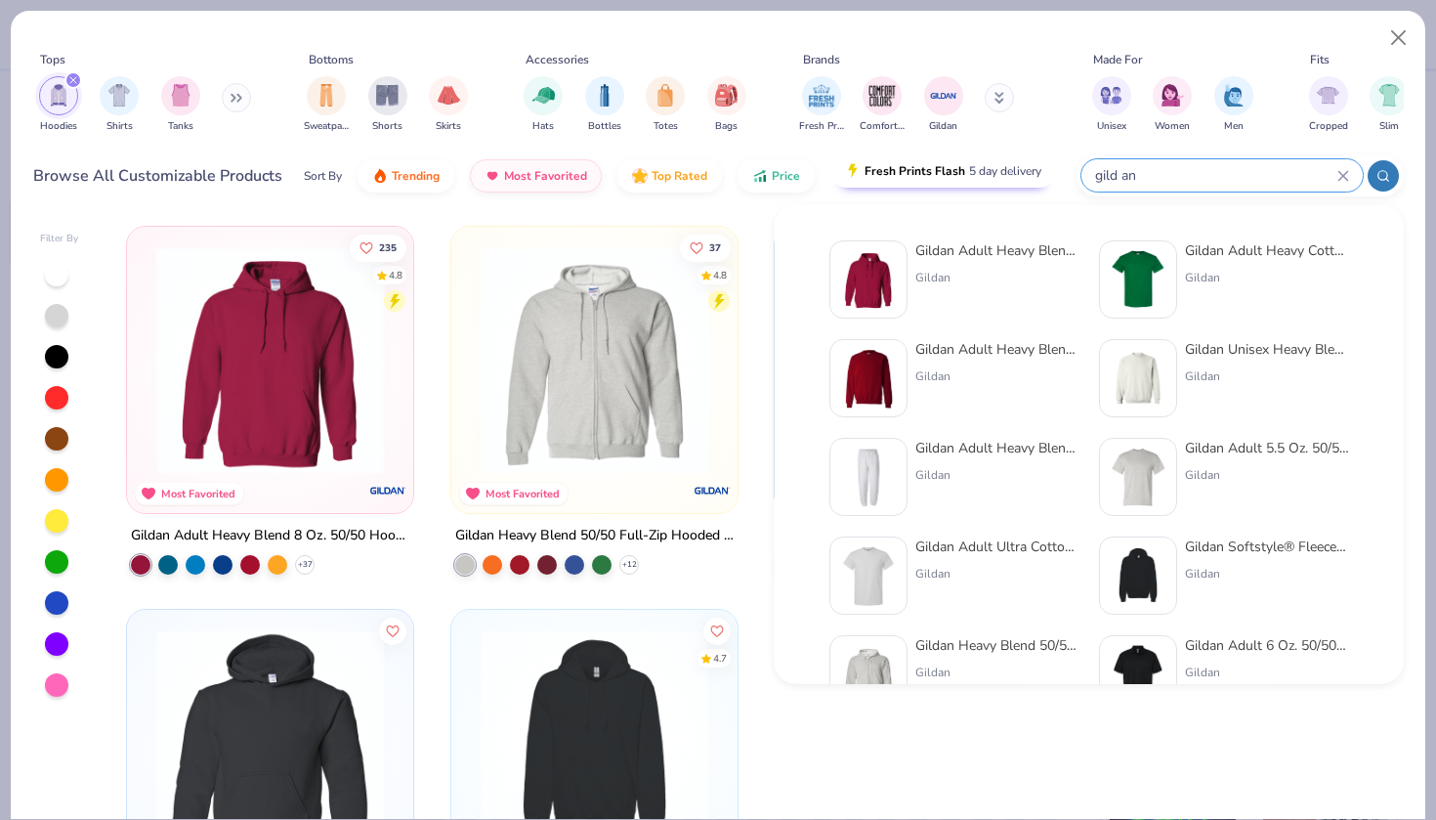
drag, startPoint x: 1344, startPoint y: 168, endPoint x: 901, endPoint y: 157, distance: 443.6
click at [907, 166] on div "Browse All Customizable Products Sort By Trending Most Favorited Top Rated Pric…" at bounding box center [718, 175] width 1371 height 55
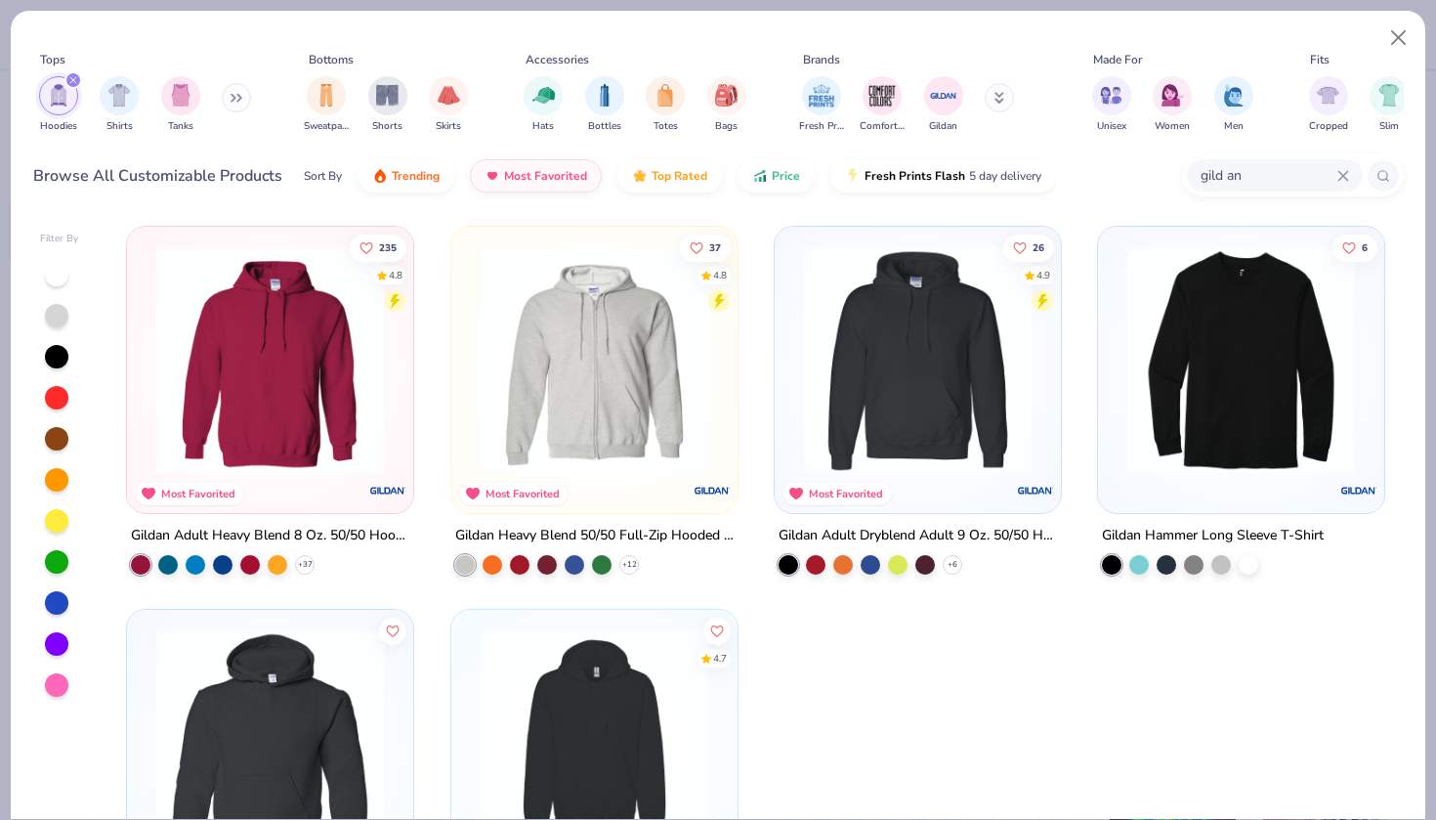
click at [1348, 174] on div "gild an" at bounding box center [1275, 175] width 176 height 32
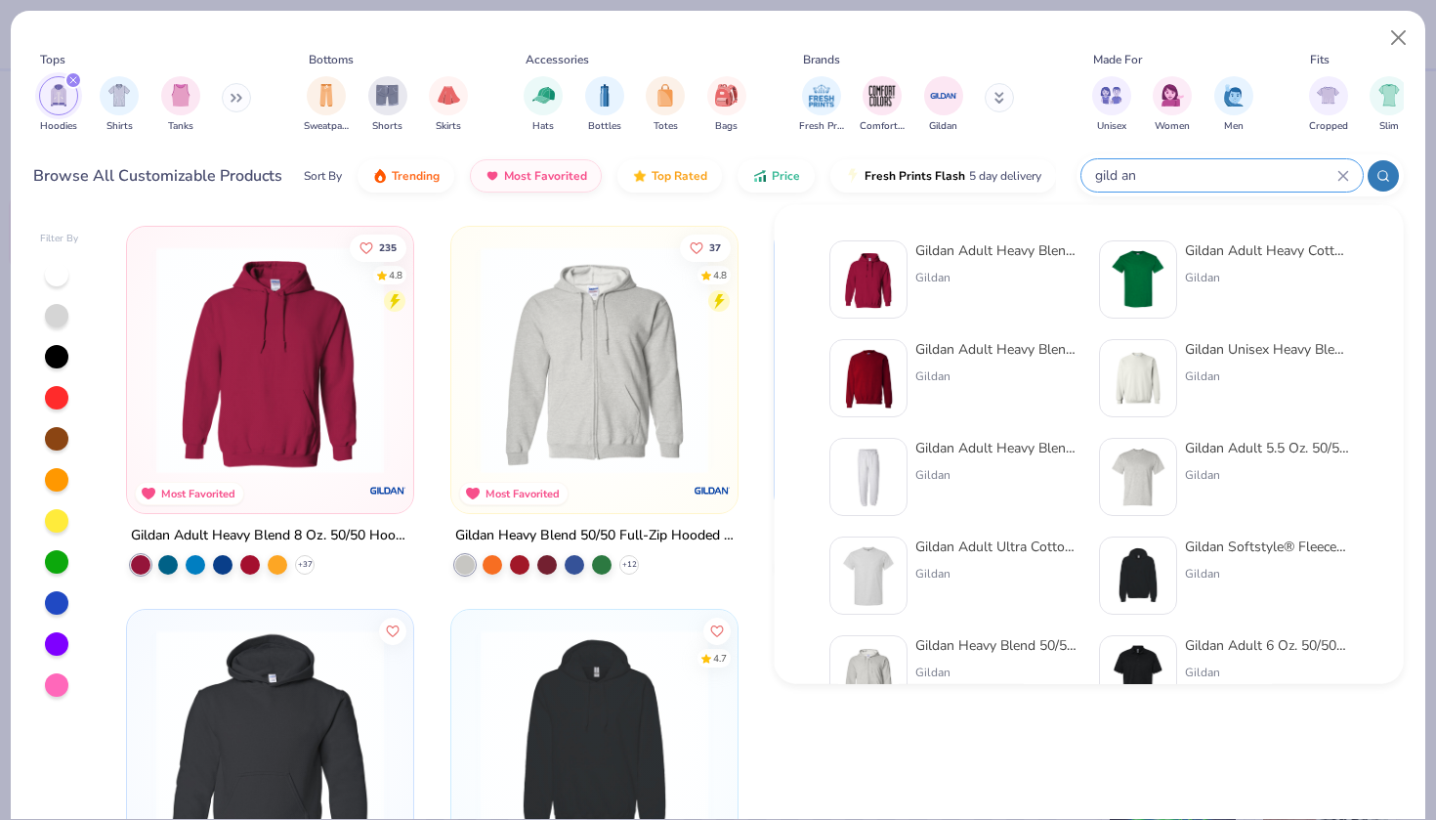
click at [1348, 174] on icon at bounding box center [1343, 176] width 12 height 12
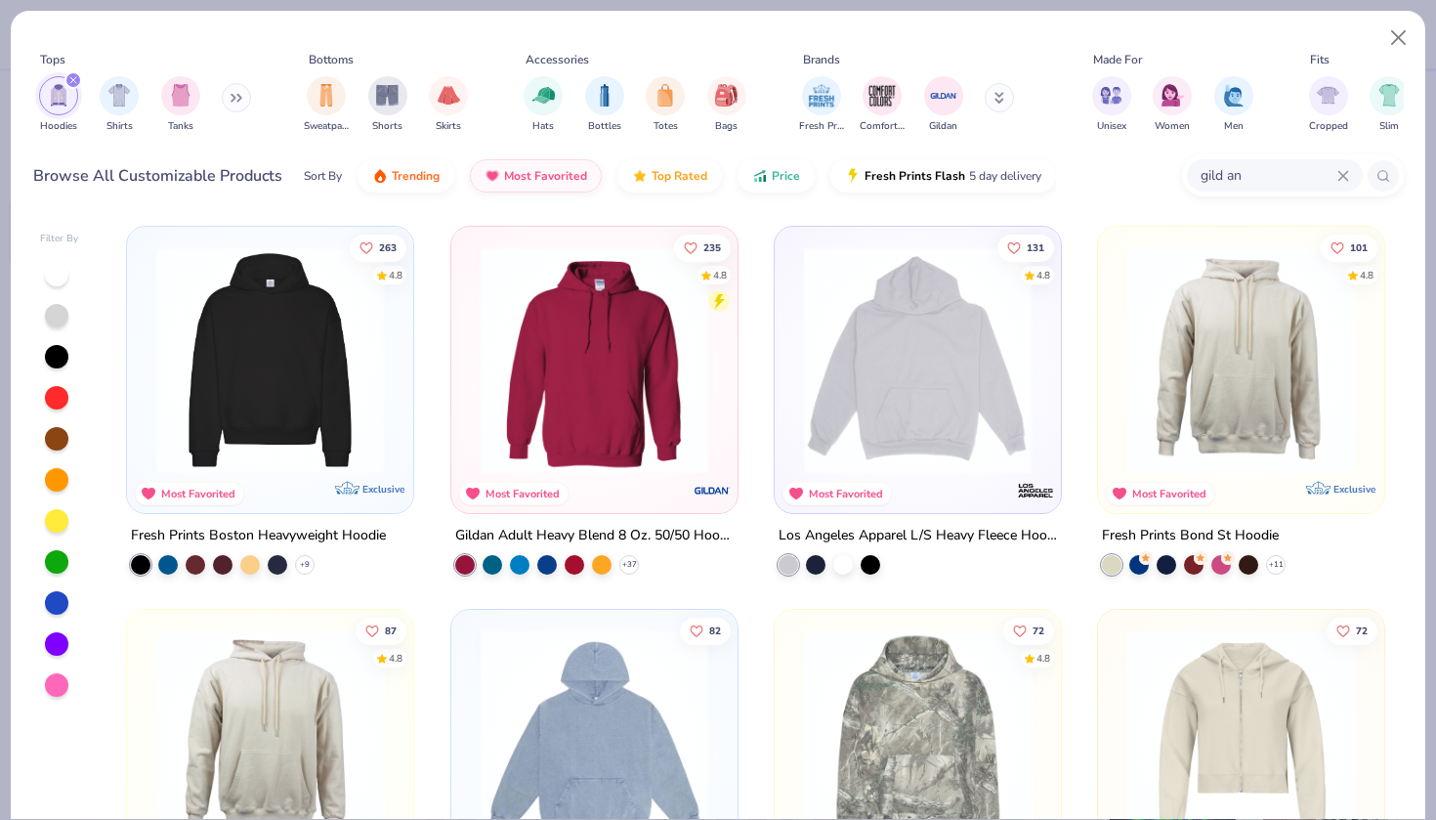
click at [1268, 184] on input "gild an" at bounding box center [1268, 175] width 139 height 22
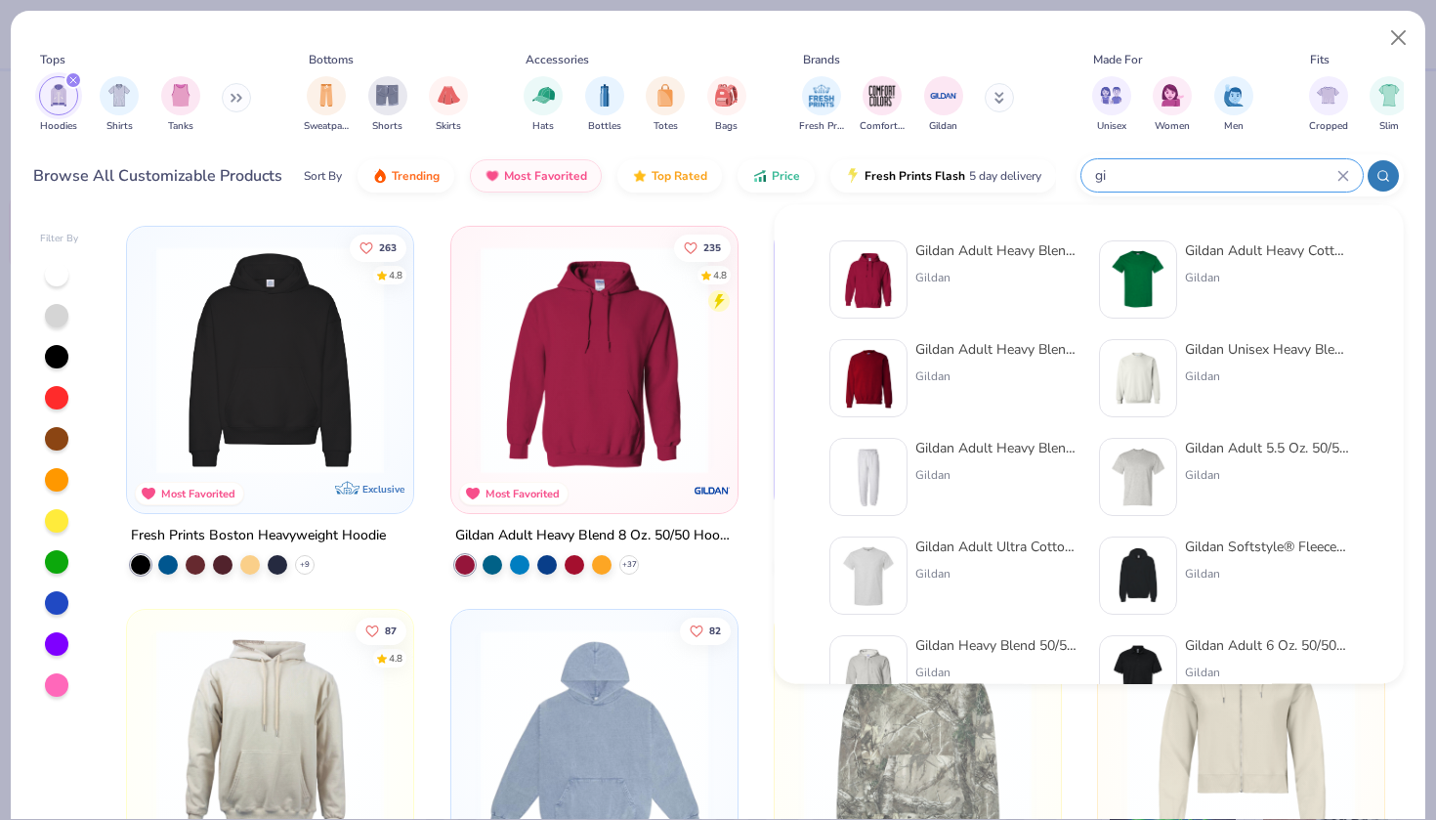
type input "g"
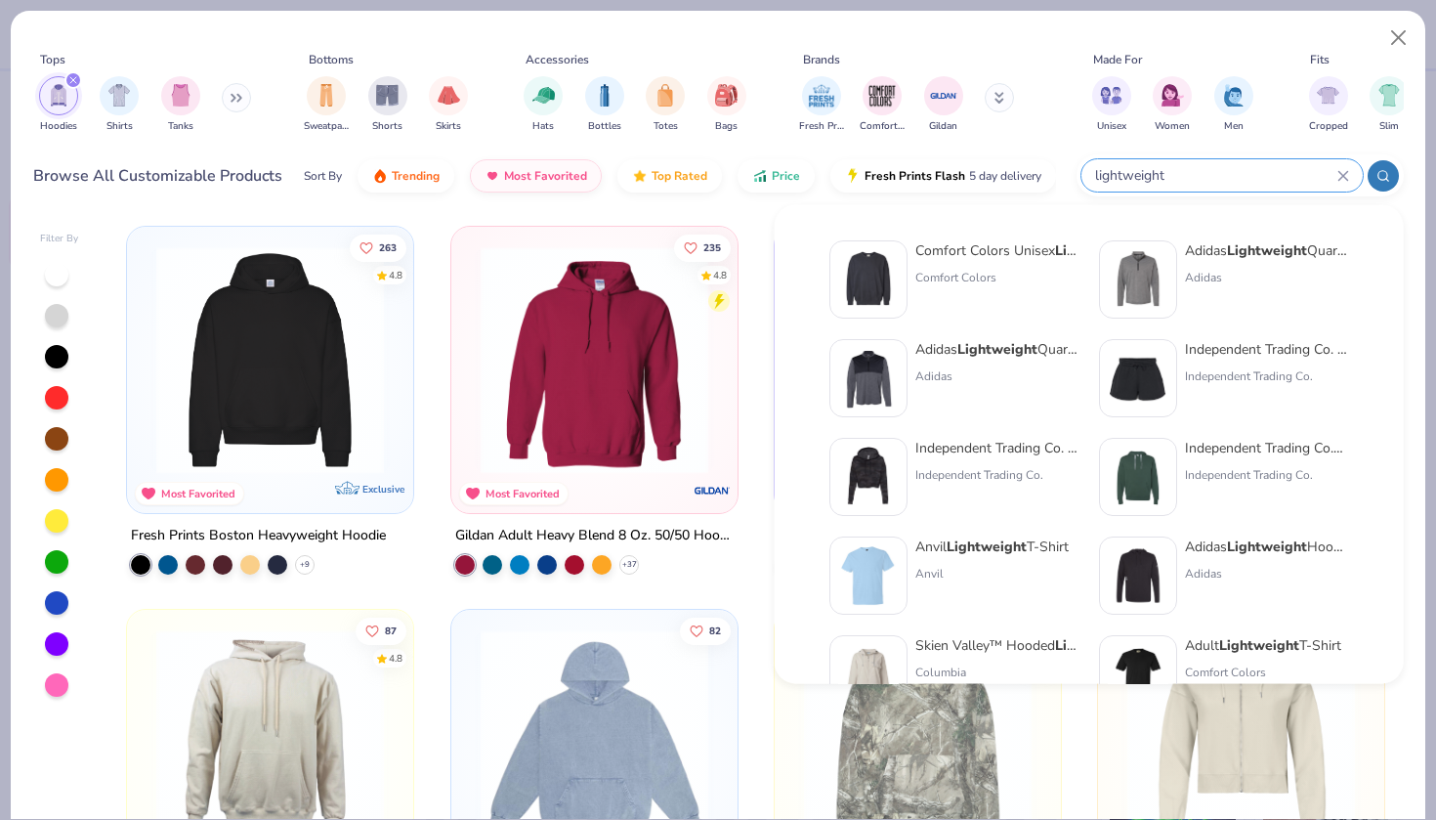
type input "lightweight"
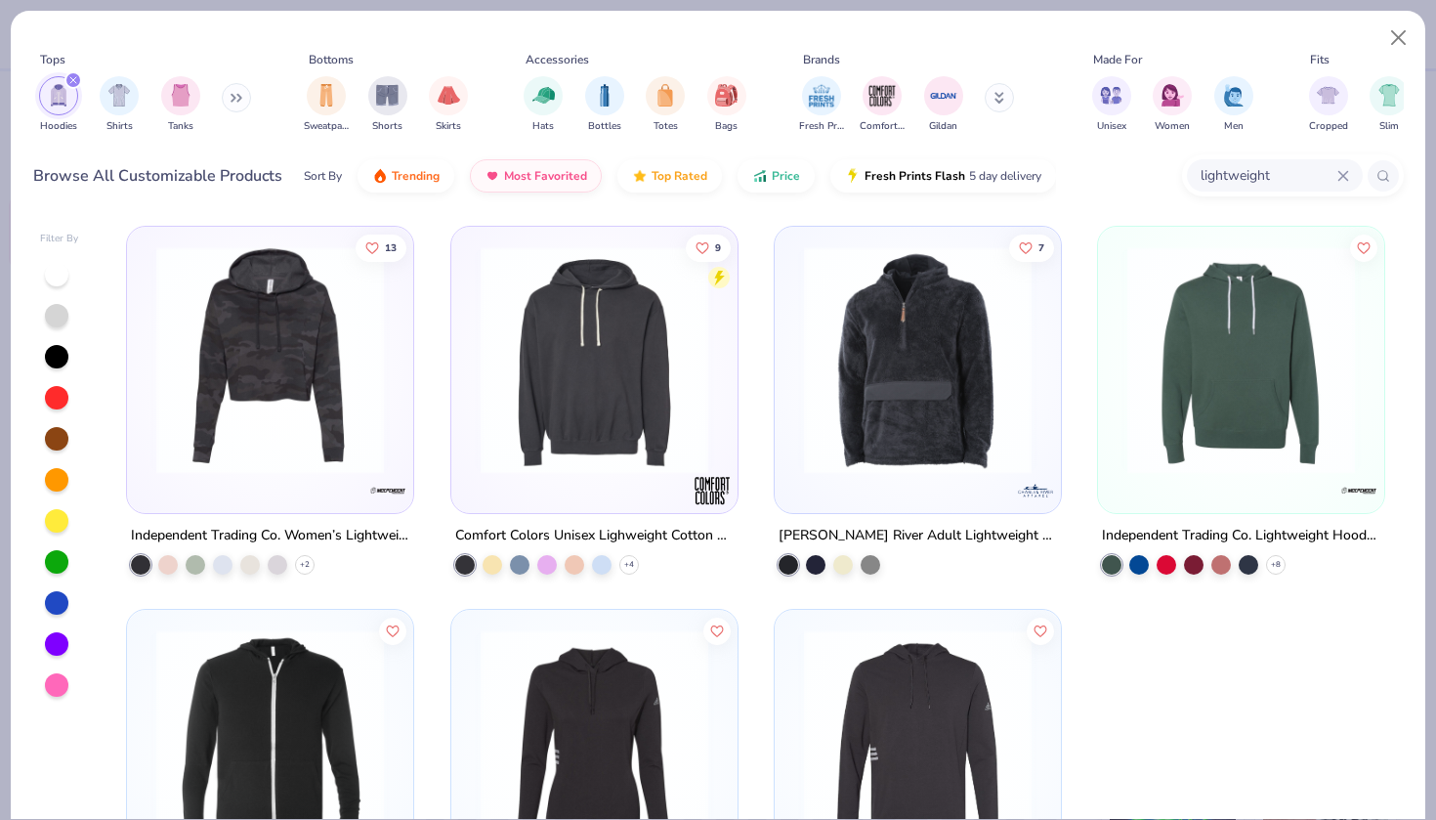
click at [1349, 173] on div "lightweight" at bounding box center [1275, 175] width 176 height 32
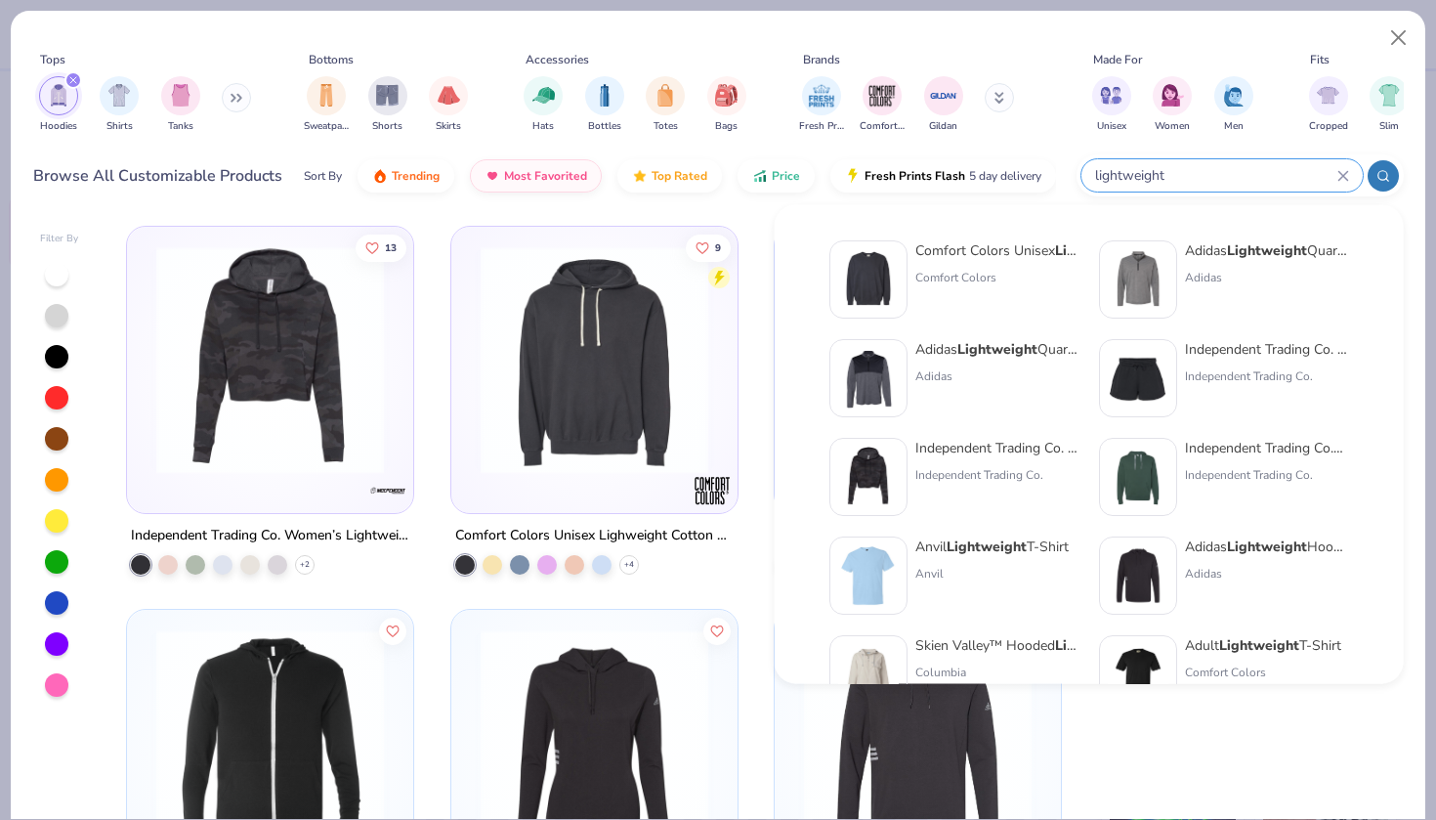
click at [1346, 172] on icon at bounding box center [1342, 175] width 9 height 9
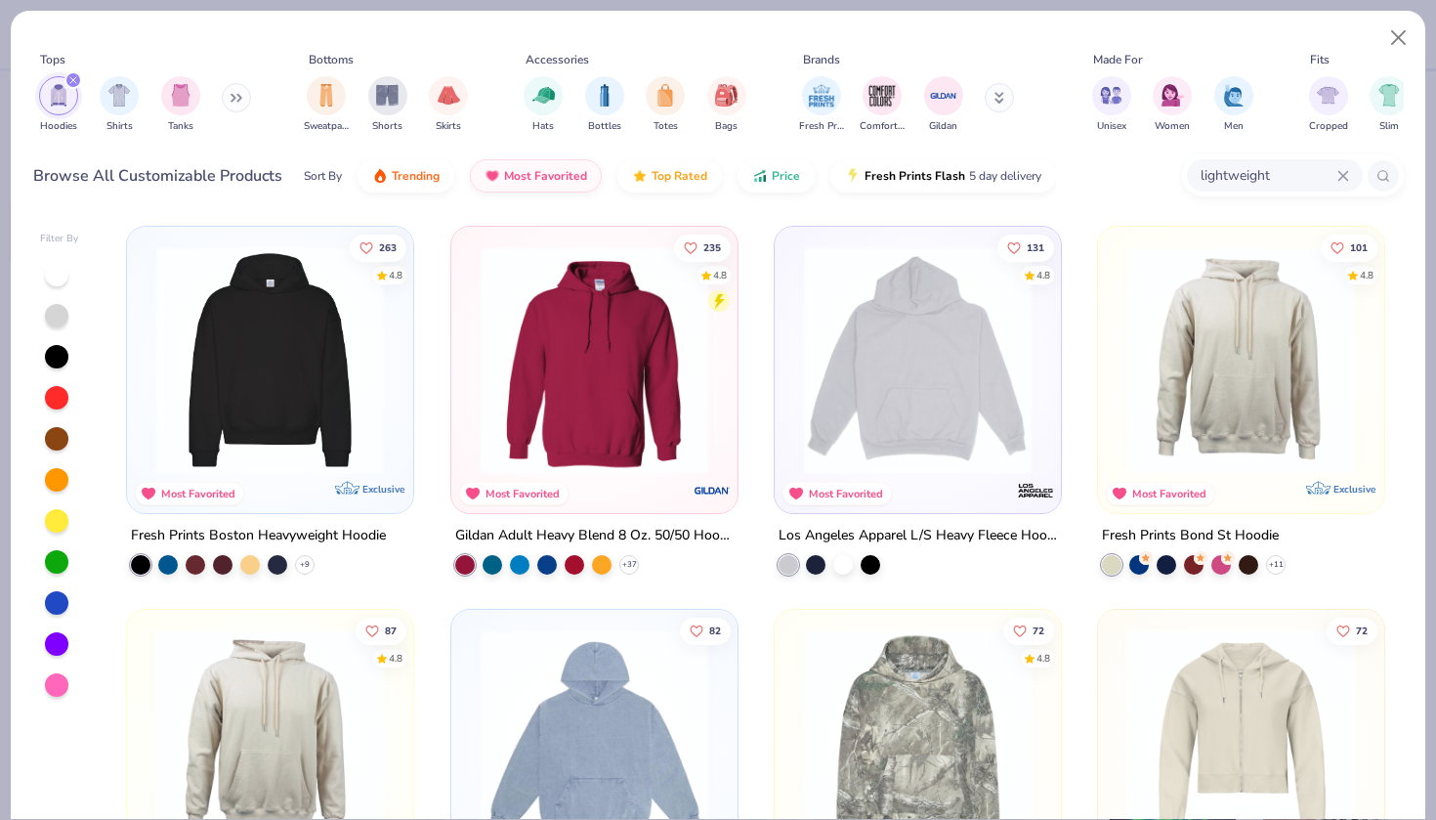
drag, startPoint x: 1309, startPoint y: 179, endPoint x: 1147, endPoint y: 162, distance: 163.0
click at [1150, 168] on div "Browse All Customizable Products Sort By Trending Most Favorited Top Rated Pric…" at bounding box center [718, 175] width 1371 height 55
click at [566, 520] on div "235 4.8 Most Favorited Gildan Adult Heavy Blend 8 Oz. 50/50 Hooded Sweatshirt +…" at bounding box center [594, 400] width 288 height 349
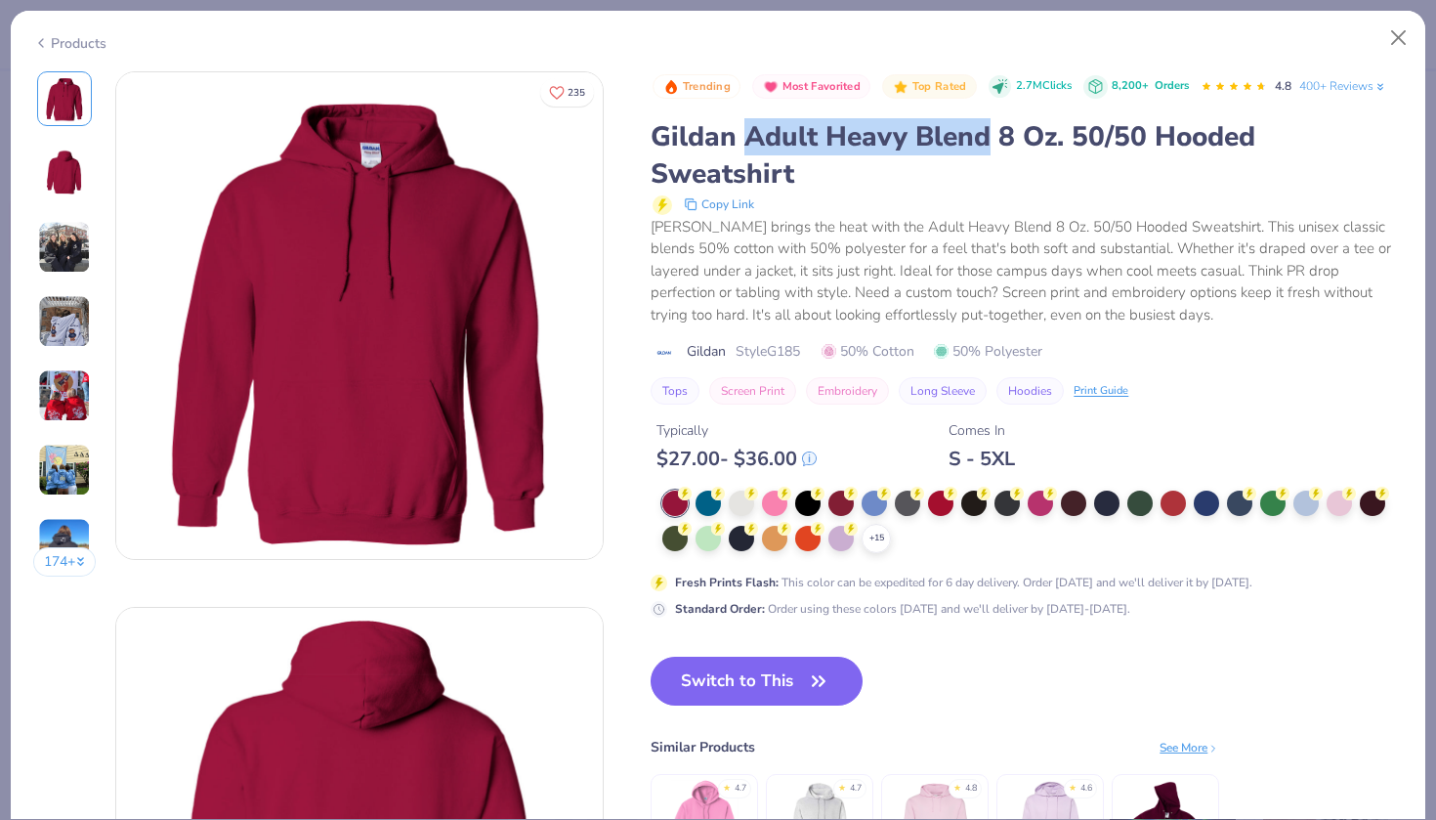
drag, startPoint x: 765, startPoint y: 130, endPoint x: 986, endPoint y: 142, distance: 221.1
click at [987, 143] on div "Gildan Adult Heavy Blend 8 Oz. 50/50 Hooded Sweatshirt" at bounding box center [1027, 155] width 752 height 74
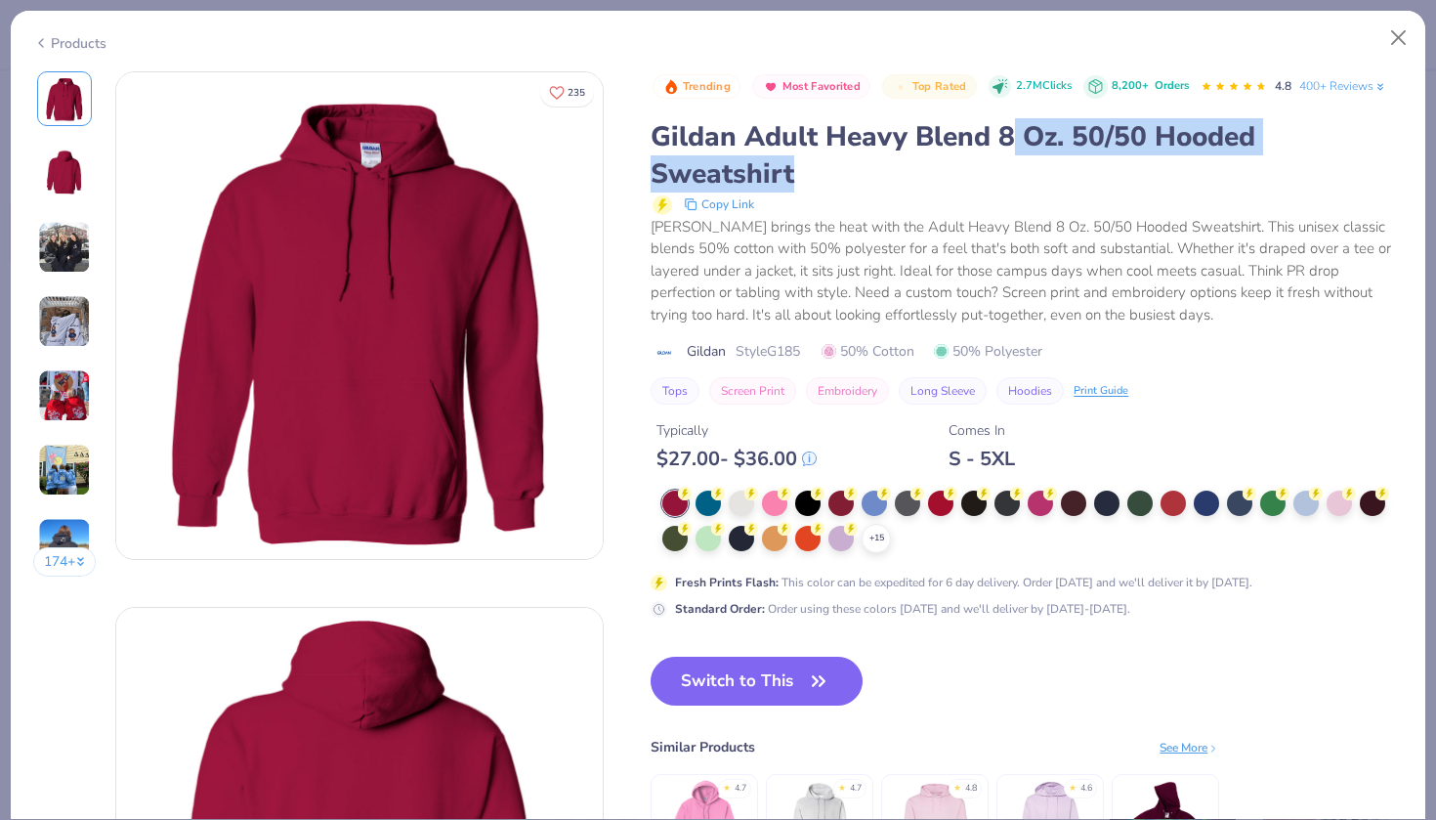
click at [1019, 155] on div "Gildan Adult Heavy Blend 8 Oz. 50/50 Hooded Sweatshirt" at bounding box center [1027, 155] width 752 height 74
drag, startPoint x: 929, startPoint y: 161, endPoint x: 748, endPoint y: 131, distance: 183.2
click at [749, 132] on div "Gildan Adult Heavy Blend 8 Oz. 50/50 Hooded Sweatshirt" at bounding box center [1027, 155] width 752 height 74
copy div "Adult Heavy Blend 8 Oz. 50/50 Hooded Sweatshirt"
click at [1392, 31] on button "Close" at bounding box center [1398, 38] width 37 height 37
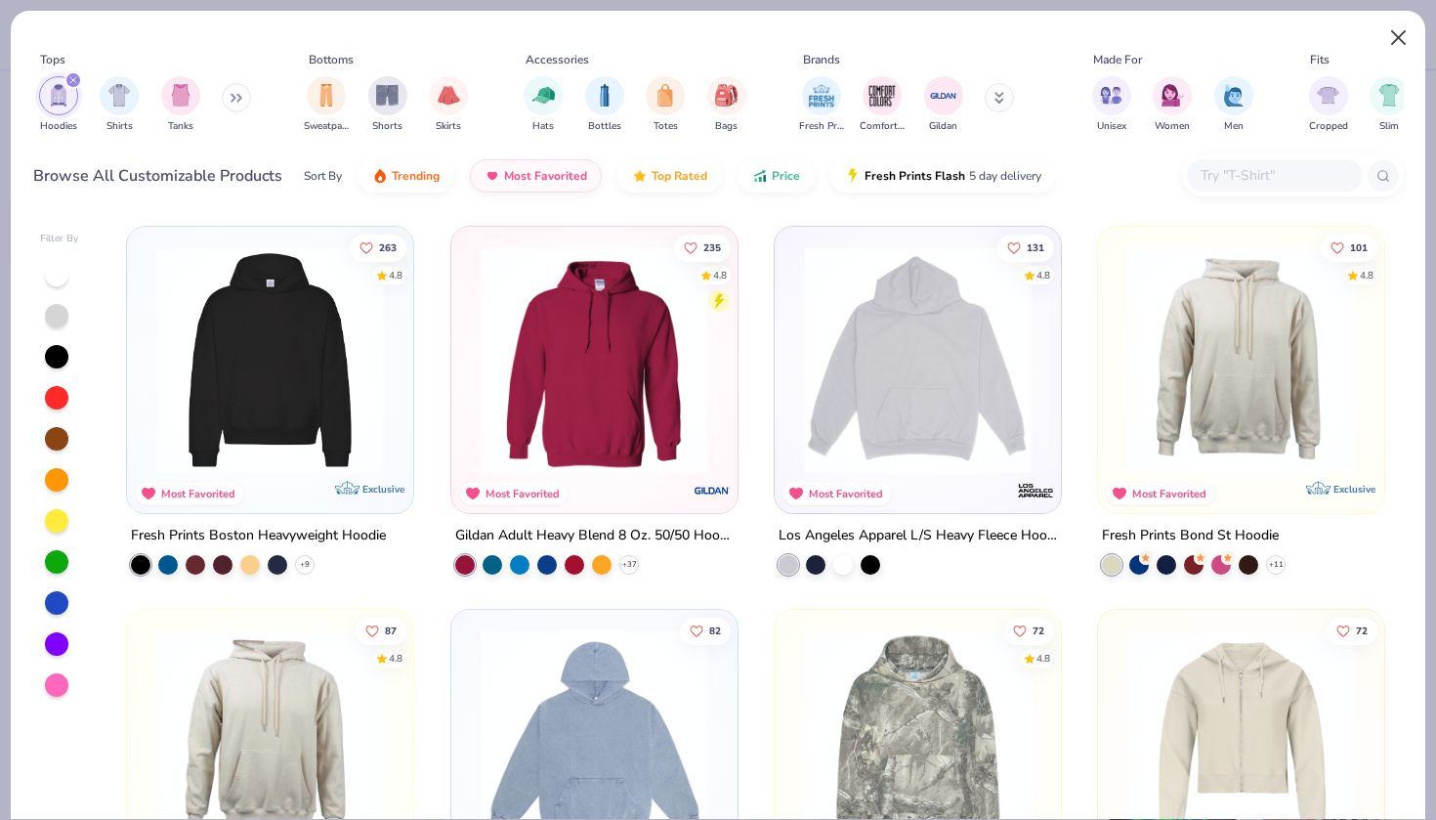
click at [1387, 30] on button "Close" at bounding box center [1398, 38] width 37 height 37
